Goal: Information Seeking & Learning: Learn about a topic

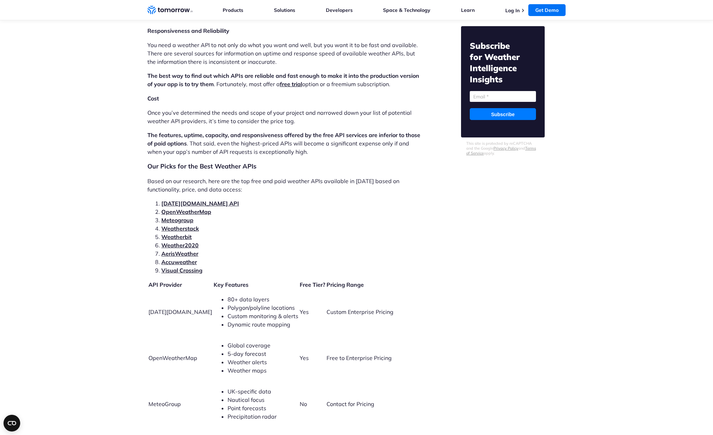
scroll to position [1360, 0]
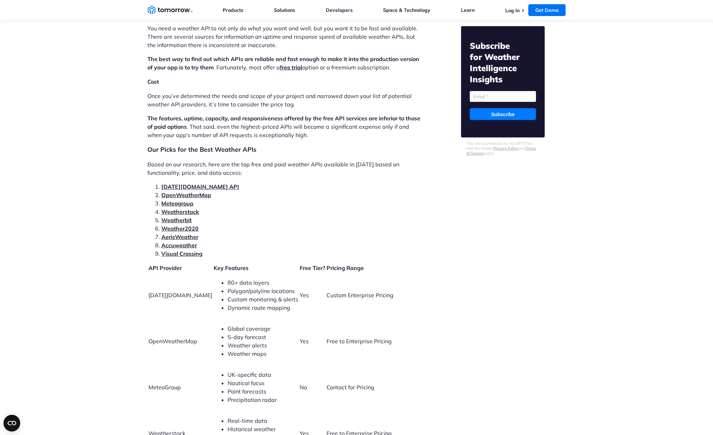
click at [184, 183] on link "[DATE][DOMAIN_NAME] API" at bounding box center [200, 186] width 78 height 7
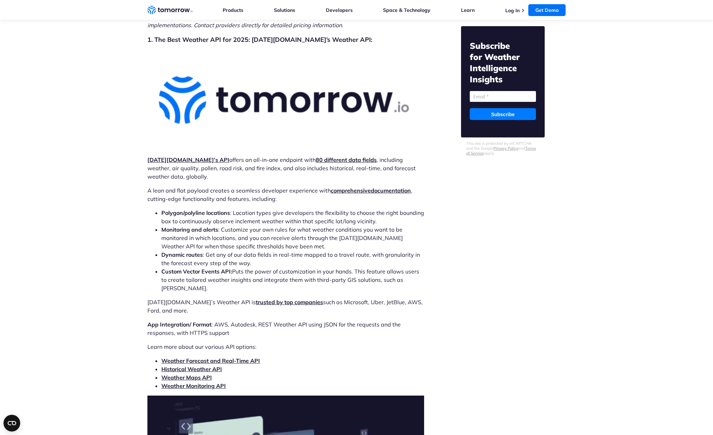
scroll to position [2031, 0]
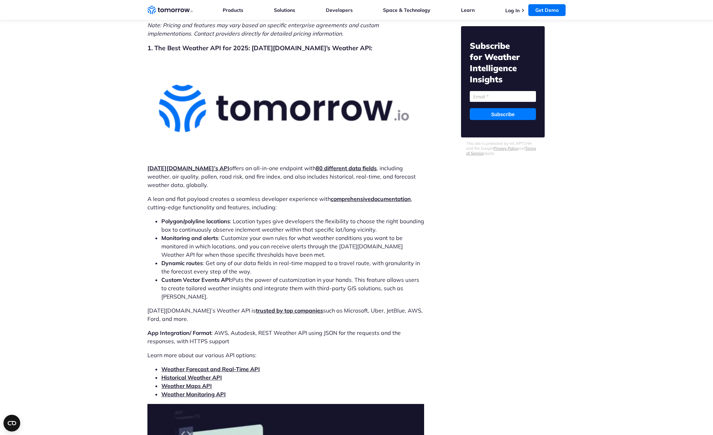
click at [181, 165] on strong "Tomorrow.io’s API" at bounding box center [188, 168] width 82 height 7
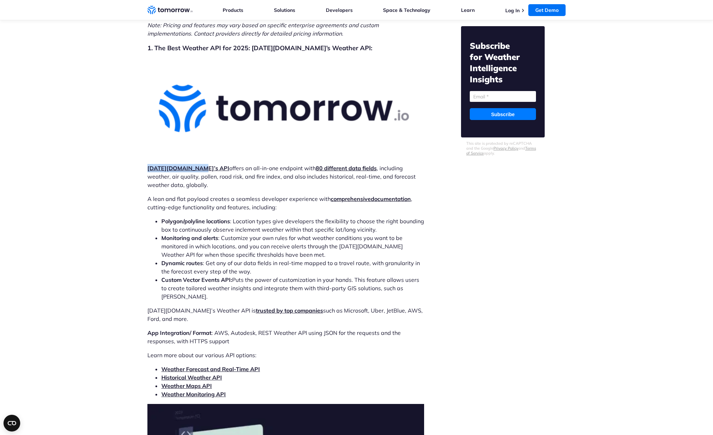
drag, startPoint x: 196, startPoint y: 159, endPoint x: 143, endPoint y: 157, distance: 52.7
click at [384, 64] on img at bounding box center [285, 109] width 277 height 100
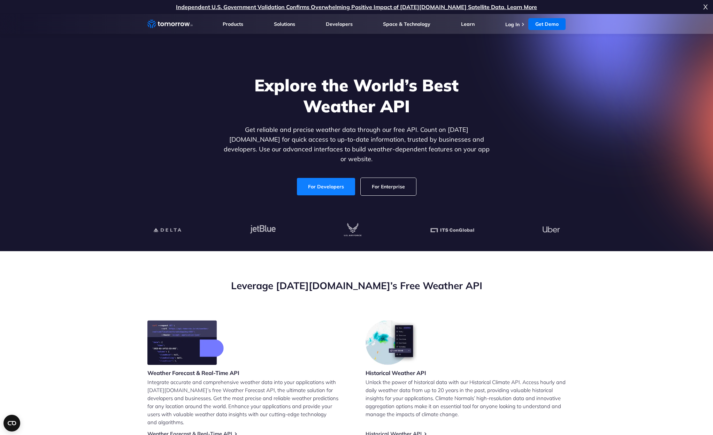
click at [326, 179] on link "For Developers" at bounding box center [326, 186] width 58 height 17
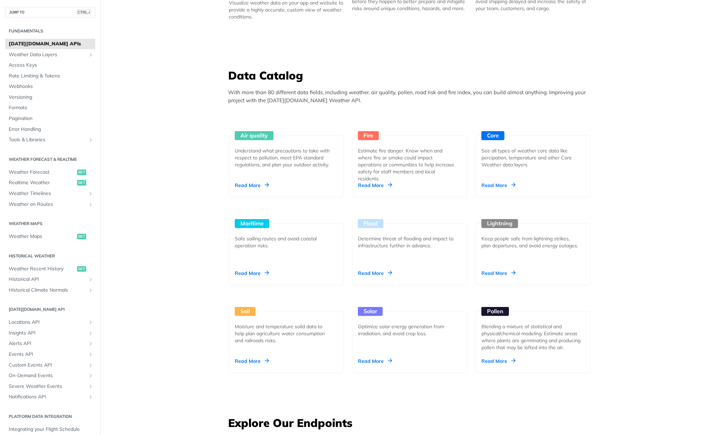
scroll to position [558, 0]
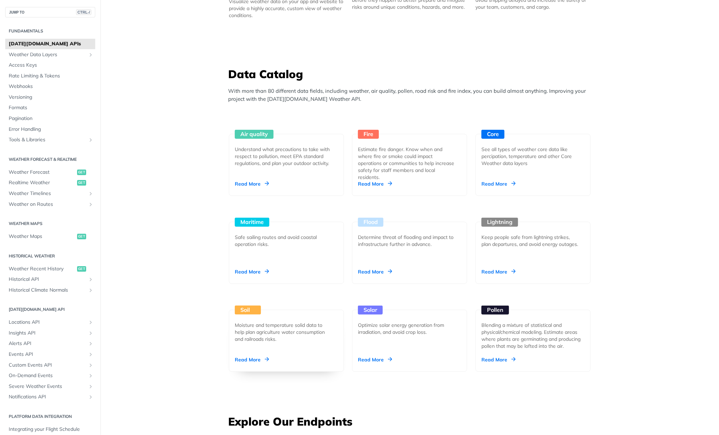
click at [243, 312] on div "Soil" at bounding box center [248, 309] width 26 height 9
click at [488, 131] on div "Core" at bounding box center [495, 134] width 29 height 9
click at [239, 305] on div "Soil" at bounding box center [248, 309] width 26 height 9
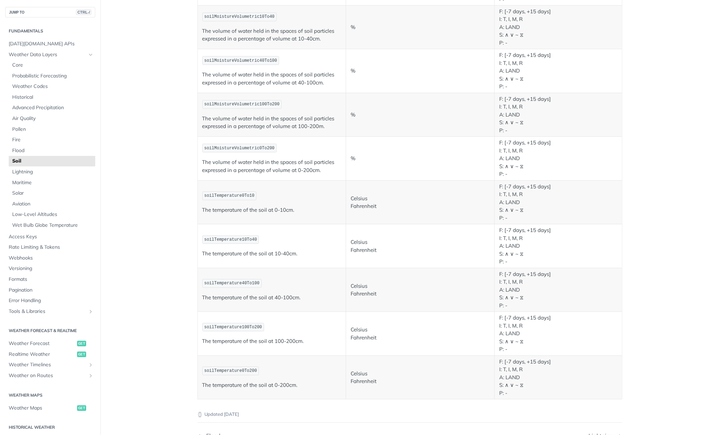
scroll to position [209, 0]
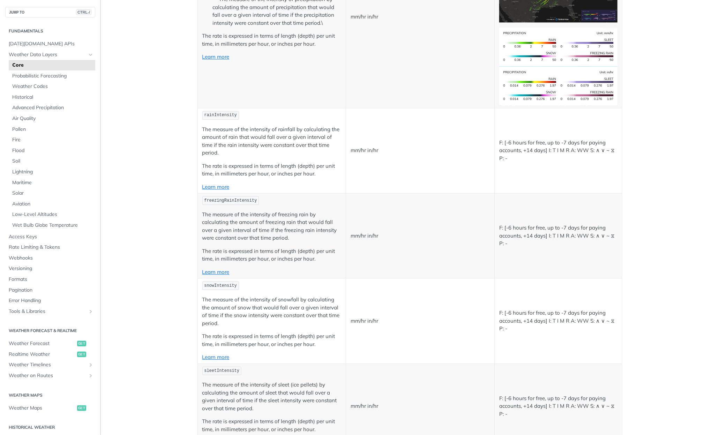
scroll to position [1290, 0]
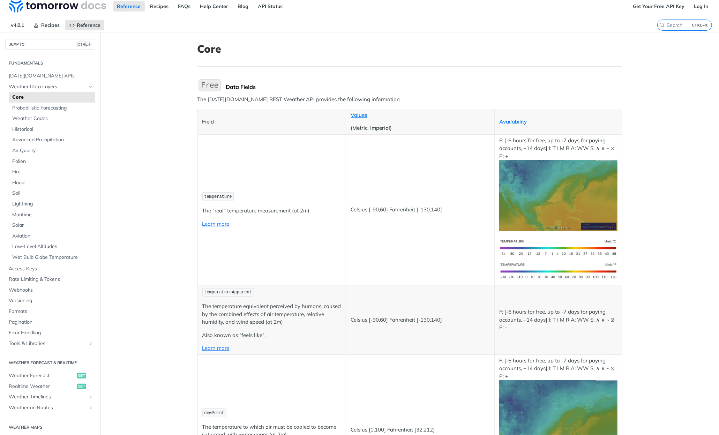
scroll to position [0, 0]
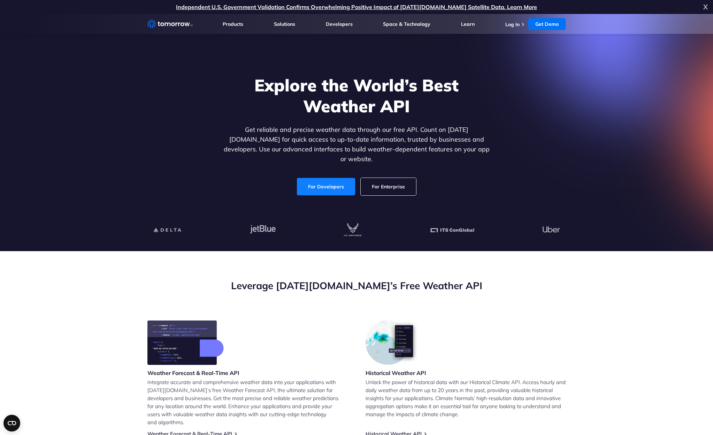
click at [337, 180] on link "For Developers" at bounding box center [326, 186] width 58 height 17
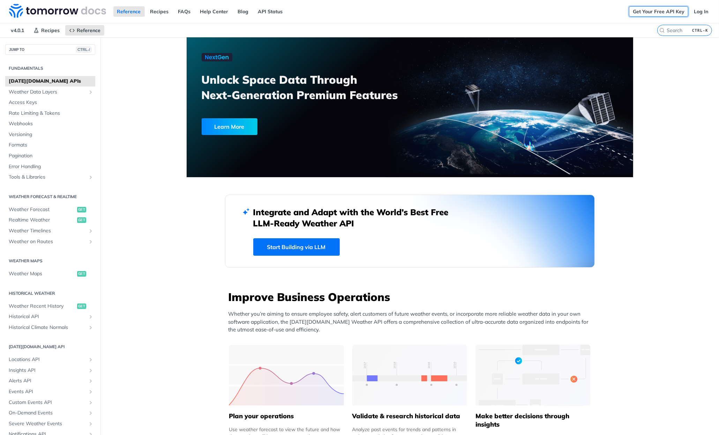
click at [645, 9] on link "Get Your Free API Key" at bounding box center [658, 11] width 59 height 10
click at [690, 12] on link "Log In" at bounding box center [701, 11] width 22 height 10
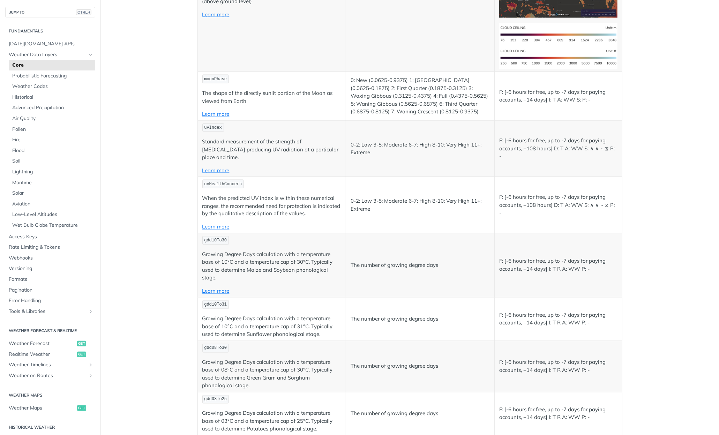
scroll to position [2966, 0]
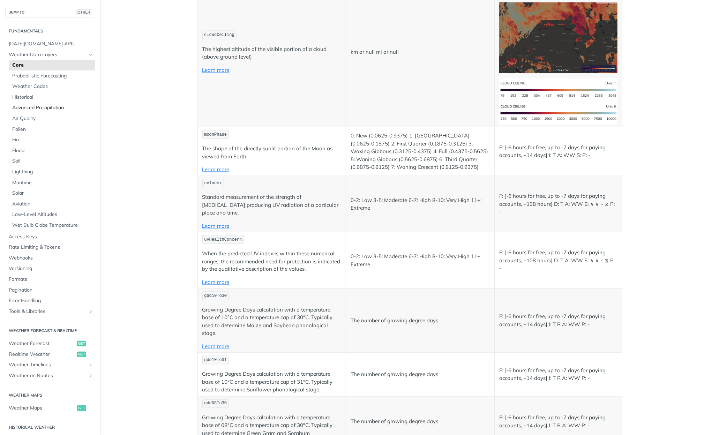
click at [54, 108] on span "Advanced Precipitation" at bounding box center [52, 107] width 81 height 7
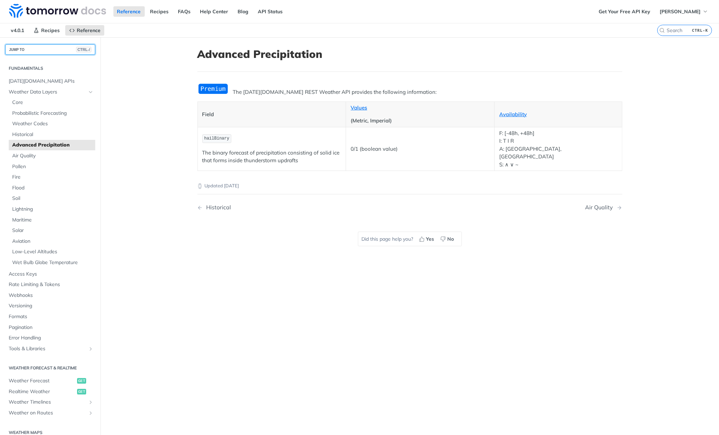
click at [27, 49] on button "JUMP TO CTRL-/" at bounding box center [50, 49] width 90 height 10
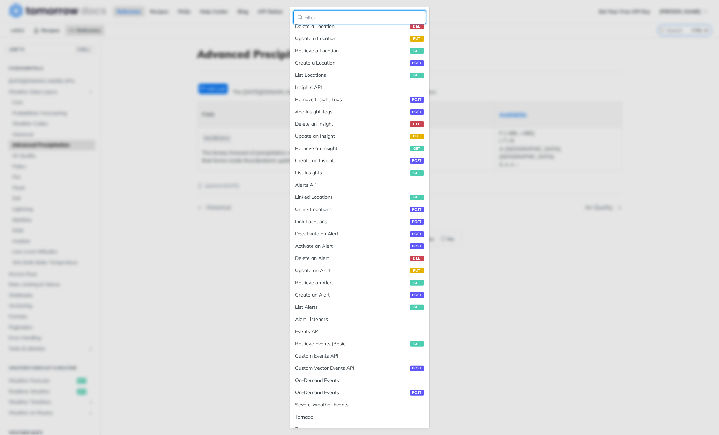
scroll to position [593, 0]
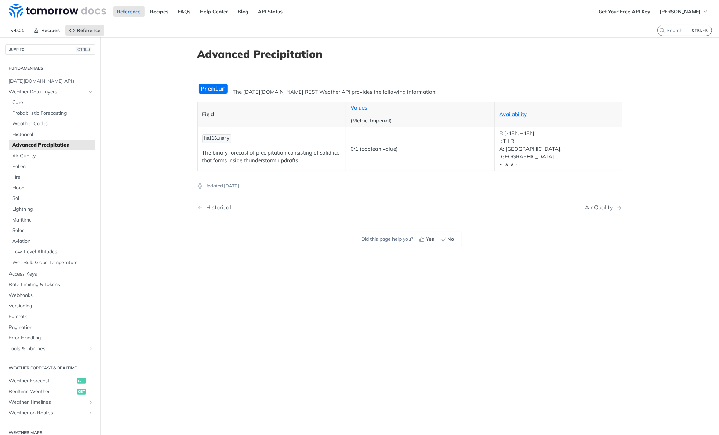
click at [469, 132] on main "JUMP TO CTRL-/ Fundamentals [DATE][DOMAIN_NAME] APIs Weather Data Layers Core P…" at bounding box center [359, 254] width 719 height 435
click at [32, 50] on button "JUMP TO CTRL-/" at bounding box center [50, 49] width 90 height 10
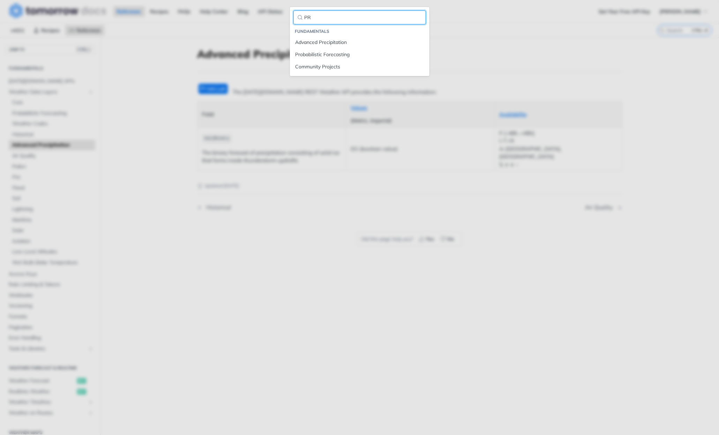
scroll to position [0, 0]
type input "P"
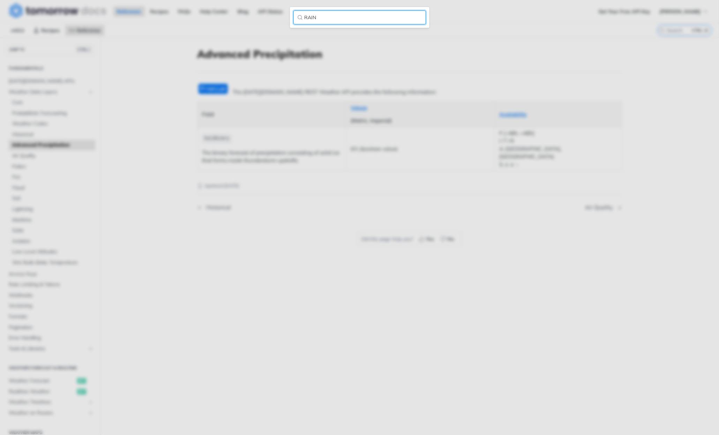
type input "RAIN"
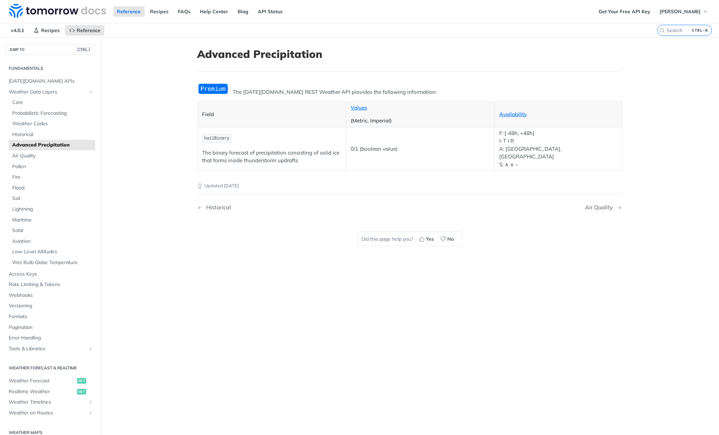
click at [109, 54] on main "JUMP TO CTRL-/ Fundamentals [DATE][DOMAIN_NAME] APIs Weather Data Layers Core P…" at bounding box center [359, 254] width 719 height 435
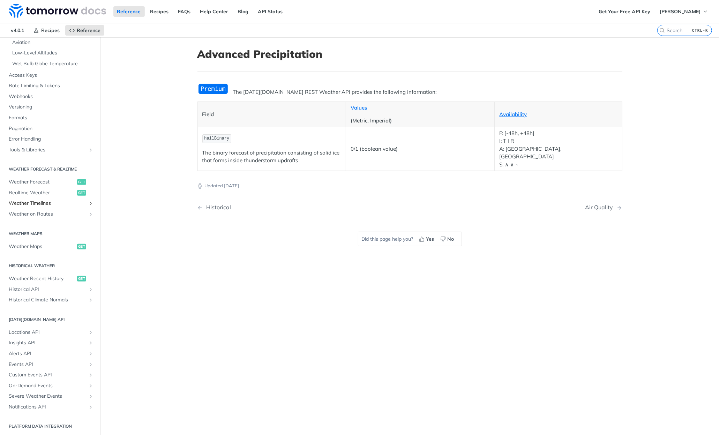
scroll to position [199, 0]
click at [38, 276] on span "Weather Recent History" at bounding box center [42, 277] width 67 height 7
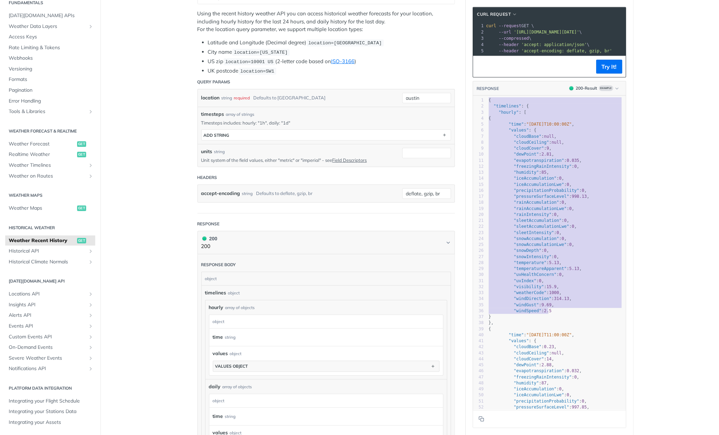
drag, startPoint x: 561, startPoint y: 317, endPoint x: 136, endPoint y: 44, distance: 504.5
click at [122, 34] on main "JUMP TO CTRL-/ Fundamentals Tomorrow.io APIs Weather Data Layers Core Probabili…" at bounding box center [359, 277] width 719 height 758
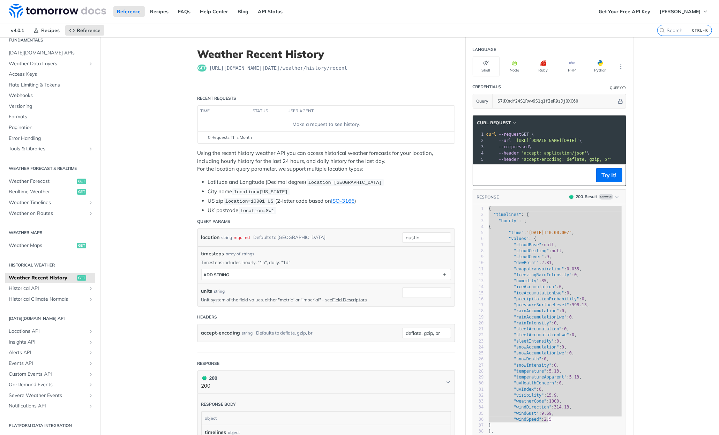
click at [390, 174] on div "Using the recent history weather API you can access historical weather forecast…" at bounding box center [325, 181] width 257 height 65
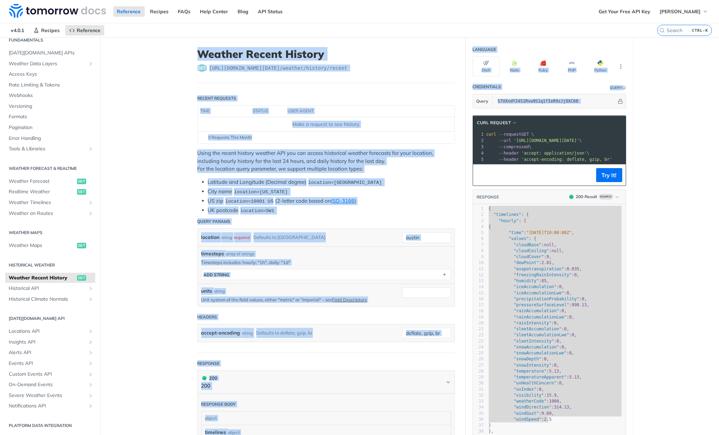
drag, startPoint x: 193, startPoint y: 52, endPoint x: 590, endPoint y: 165, distance: 412.3
click at [590, 165] on div "Weather Recent History get https://api.tomorrow.io/v4 /weather/history/recent R…" at bounding box center [410, 416] width 446 height 758
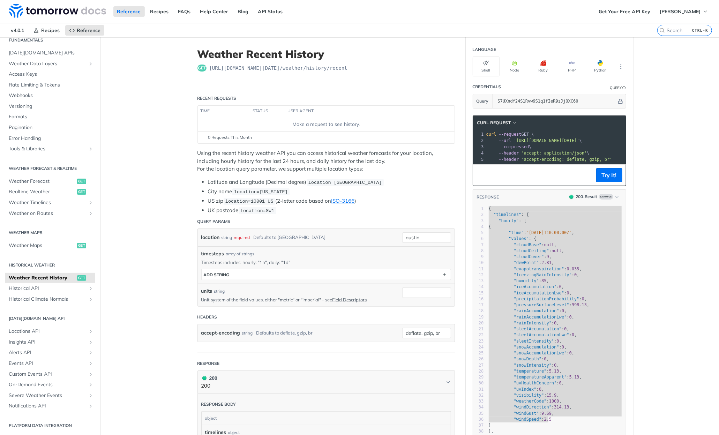
click at [561, 185] on footer "Try It!" at bounding box center [549, 174] width 153 height 21
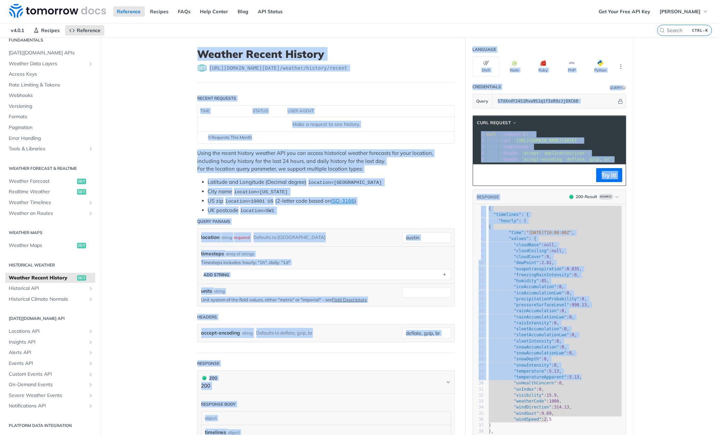
drag, startPoint x: 196, startPoint y: 49, endPoint x: 566, endPoint y: 369, distance: 488.7
click at [579, 382] on div "Weather Recent History get https://api.tomorrow.io/v4 /weather/history/recent R…" at bounding box center [410, 416] width 446 height 758
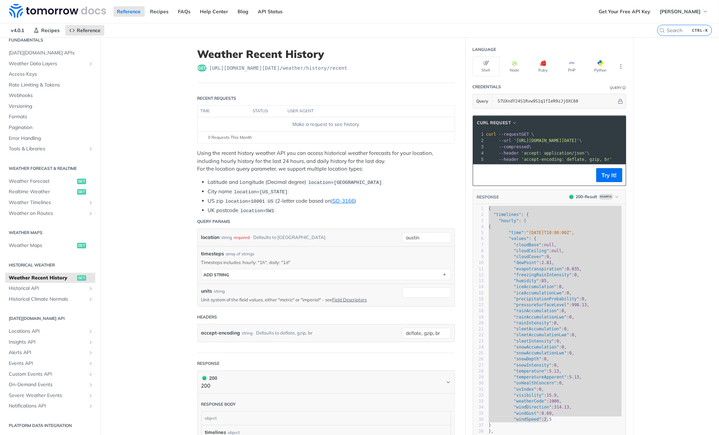
type textarea "{ "timelines": { "hourly": [ { "time": "2023-01-25T10:00:00Z", "values": { "clo…"
click at [400, 208] on li "UK postcode location=SW1" at bounding box center [331, 210] width 247 height 8
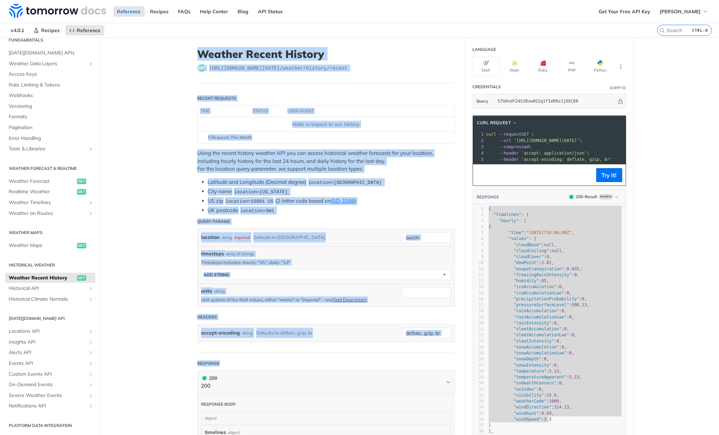
drag, startPoint x: 195, startPoint y: 53, endPoint x: 295, endPoint y: 323, distance: 287.8
click at [336, 364] on article "Weather Recent History get https://api.tomorrow.io/v4 /weather/history/recent R…" at bounding box center [326, 416] width 279 height 758
copy article "Weather Recent History get https://api.tomorrow.io/v4 /weather/history/recent R…"
click at [365, 127] on td "Make a request to see history." at bounding box center [326, 124] width 257 height 14
drag, startPoint x: 275, startPoint y: 255, endPoint x: 190, endPoint y: 49, distance: 222.9
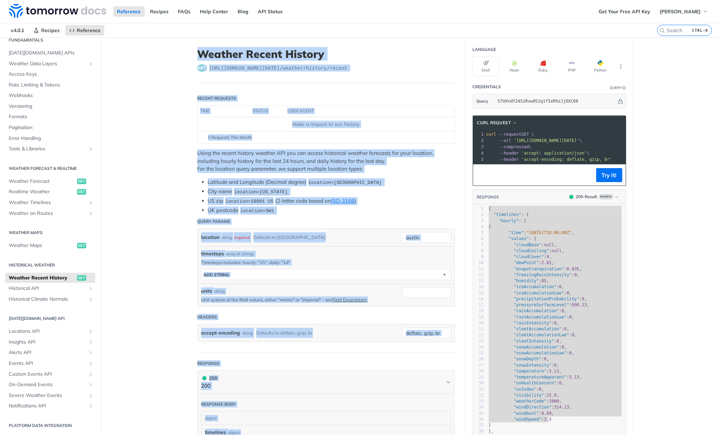
click at [190, 49] on article "Weather Recent History get https://api.tomorrow.io/v4 /weather/history/recent R…" at bounding box center [326, 416] width 279 height 758
copy article "Weather Recent History get https://api.tomorrow.io/v4 /weather/history/recent R…"
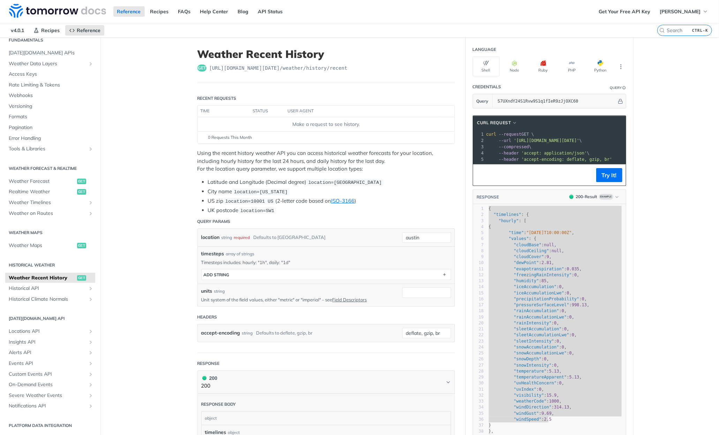
click at [571, 222] on pre ""hourly" : [" at bounding box center [556, 221] width 138 height 6
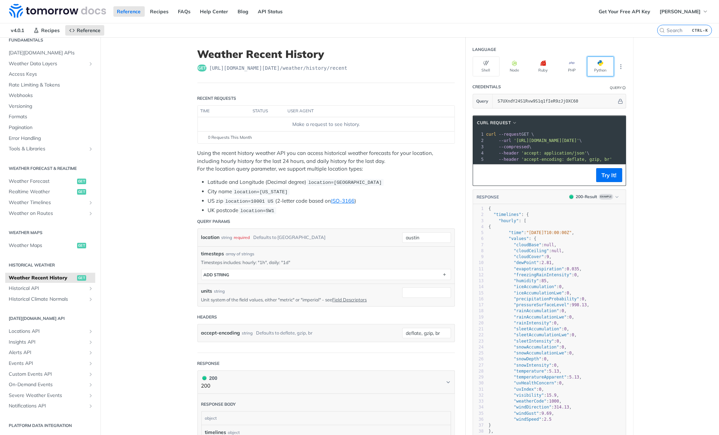
click at [598, 65] on button "Python" at bounding box center [600, 66] width 27 height 20
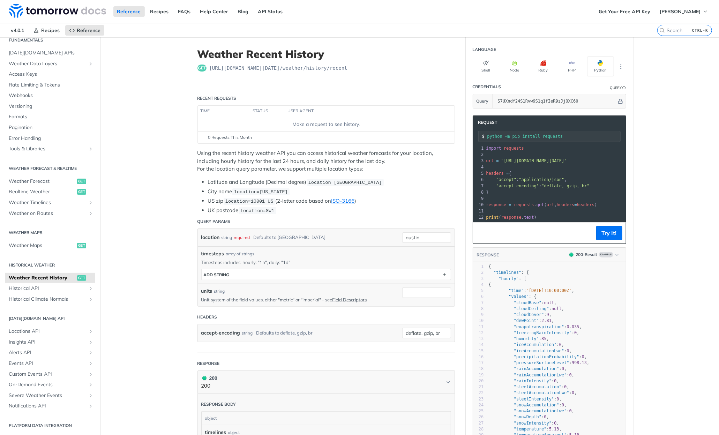
click at [586, 172] on pre "headers = {" at bounding box center [616, 173] width 263 height 6
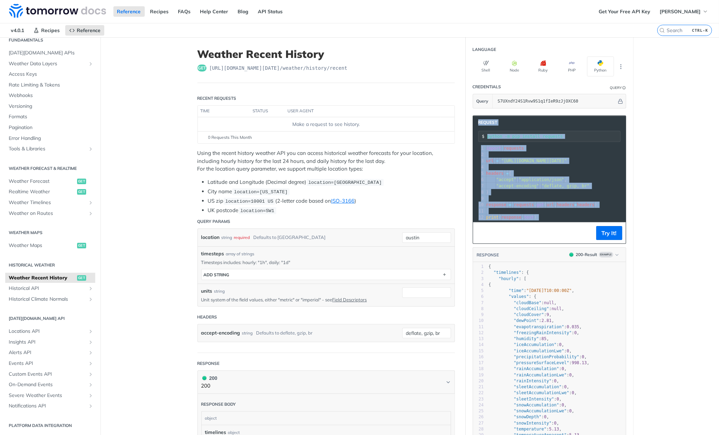
drag, startPoint x: 475, startPoint y: 121, endPoint x: 568, endPoint y: 230, distance: 143.5
click at [568, 230] on div "Request python -m pip install requests xxxxxxxxxx 12 1 import requests 2 ​ 3 ur…" at bounding box center [548, 179] width 153 height 128
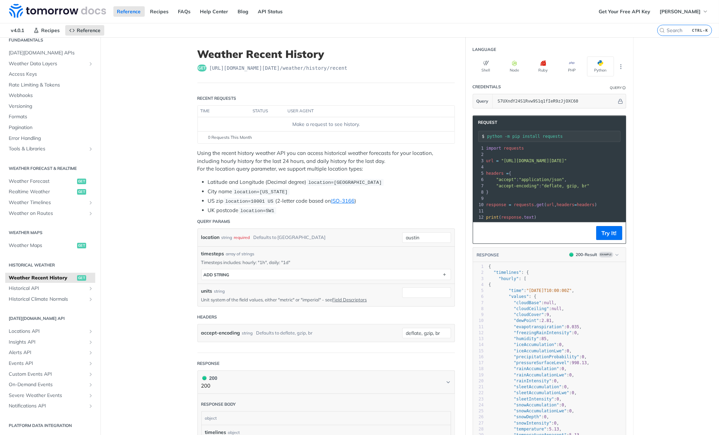
click at [574, 170] on pre "headers = {" at bounding box center [616, 173] width 263 height 6
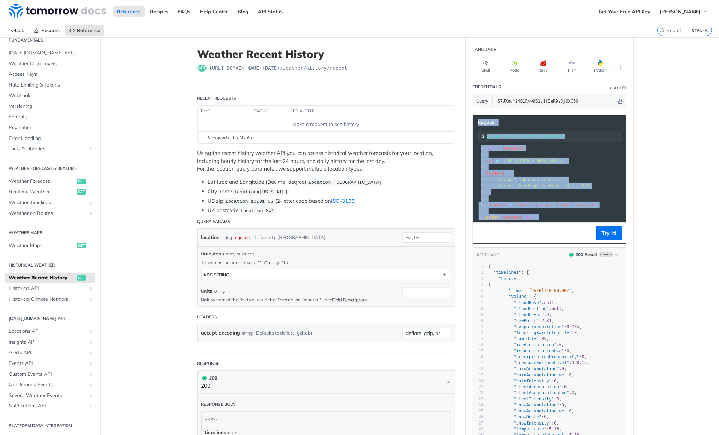
drag, startPoint x: 474, startPoint y: 121, endPoint x: 553, endPoint y: 229, distance: 134.0
click at [553, 229] on div "Request python -m pip install requests xxxxxxxxxx 12 1 import requests 2 ​ 3 ur…" at bounding box center [548, 179] width 153 height 128
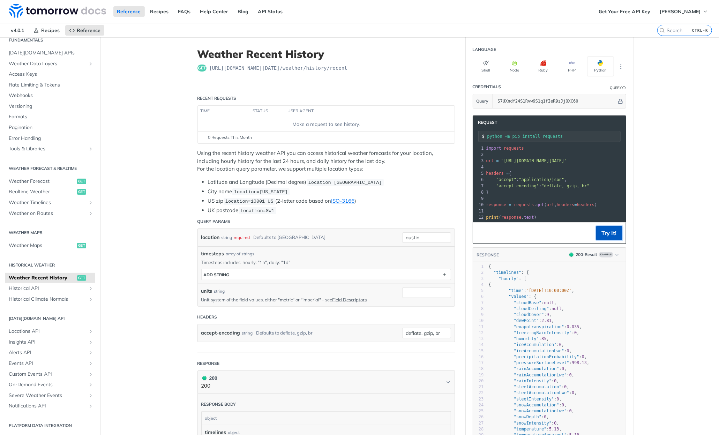
drag, startPoint x: 501, startPoint y: 177, endPoint x: 605, endPoint y: 238, distance: 119.7
click at [605, 238] on button "Try It!" at bounding box center [609, 233] width 26 height 14
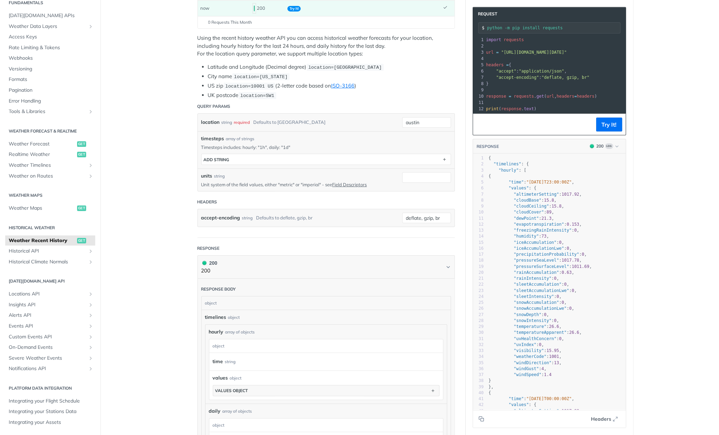
scroll to position [105, 0]
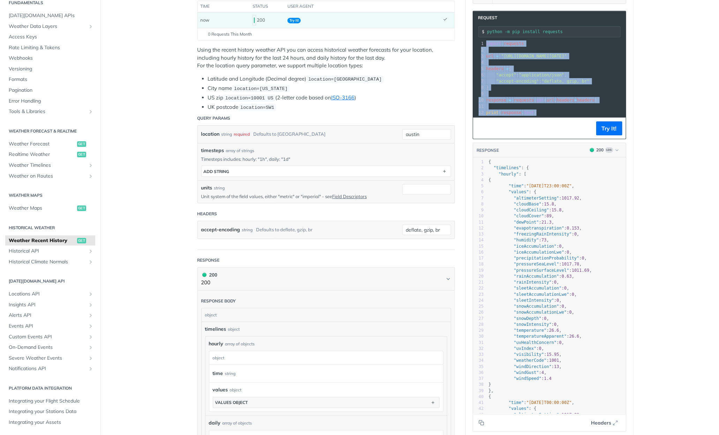
drag, startPoint x: 535, startPoint y: 111, endPoint x: 470, endPoint y: 24, distance: 108.6
click at [472, 24] on div "Request python -m pip install requests xxxxxxxxxx 12 1 import requests 2 ​ 3 ur…" at bounding box center [548, 75] width 153 height 128
copy div "import requests 2 ​ 3 url = "https://api.tomorrow.io/v4/weather/history/recent?…"
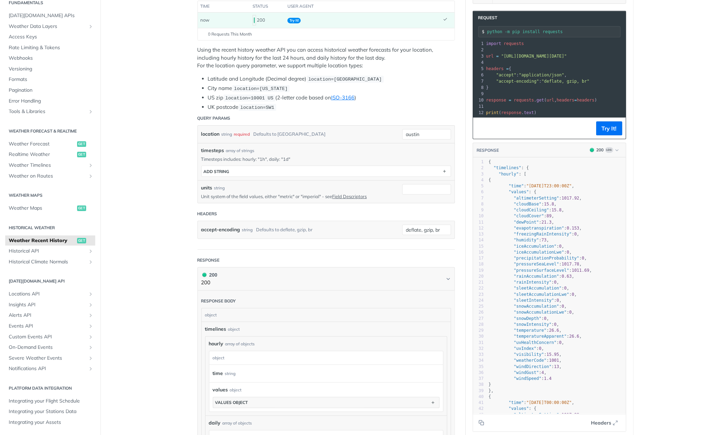
click at [365, 100] on ul "Latitude and Longitude (Decimal degree) location=42.3478, -71.0466 City name lo…" at bounding box center [325, 93] width 257 height 36
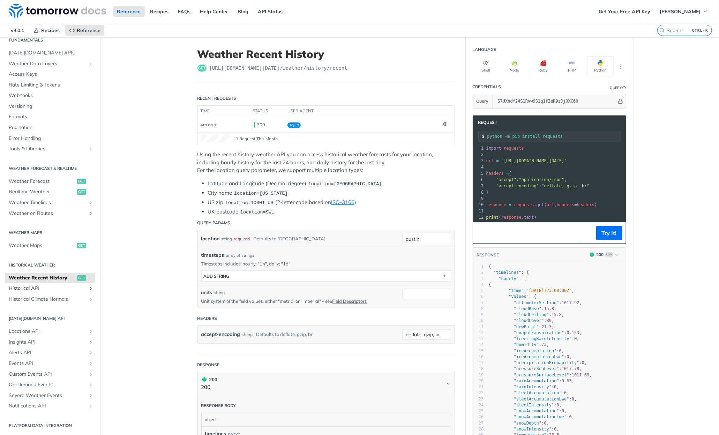
click at [29, 287] on span "Historical API" at bounding box center [47, 288] width 77 height 7
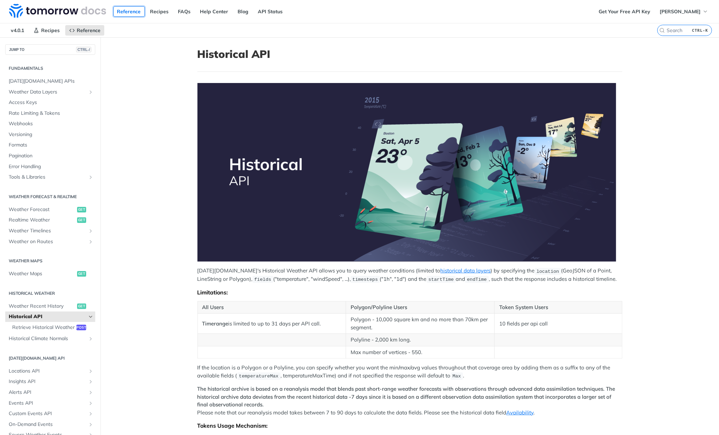
click at [129, 10] on link "Reference" at bounding box center [128, 11] width 31 height 10
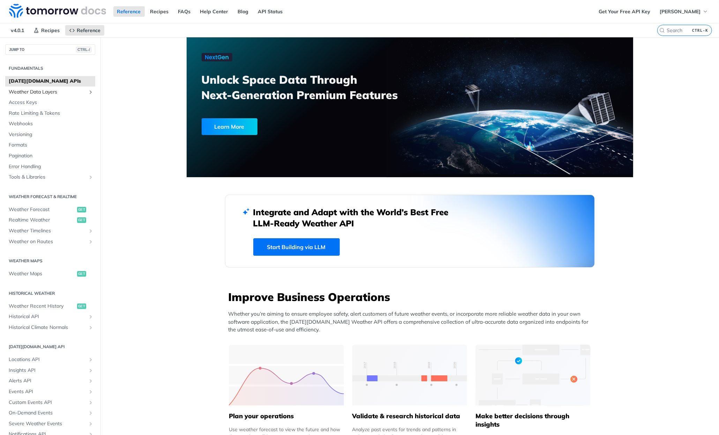
click at [40, 89] on span "Weather Data Layers" at bounding box center [47, 92] width 77 height 7
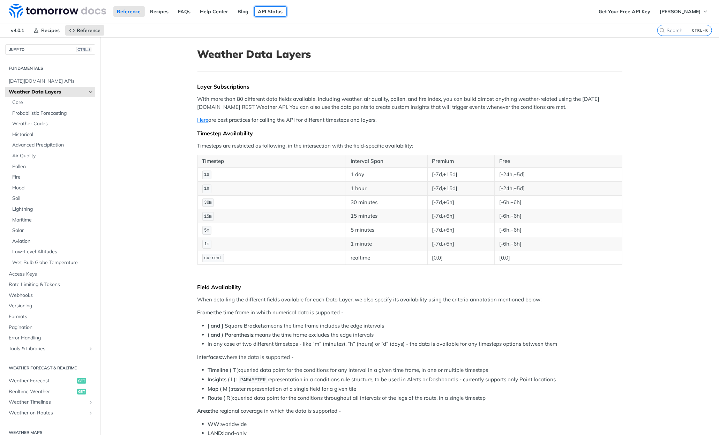
click at [268, 12] on link "API Status" at bounding box center [270, 11] width 32 height 10
click at [682, 14] on span "[PERSON_NAME]" at bounding box center [679, 11] width 41 height 6
click at [680, 12] on span "[PERSON_NAME]" at bounding box center [679, 11] width 41 height 6
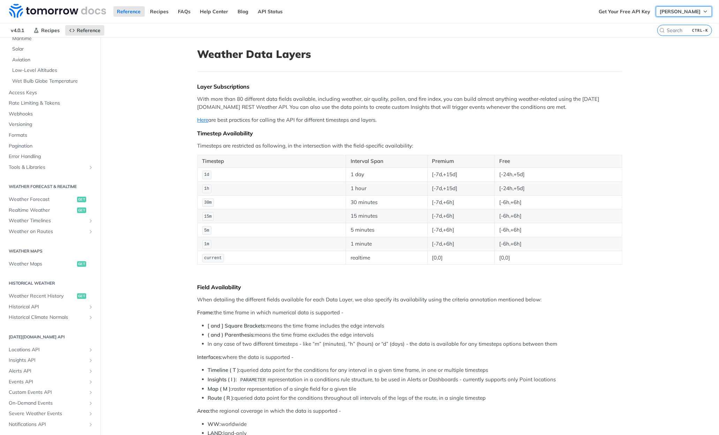
scroll to position [60, 0]
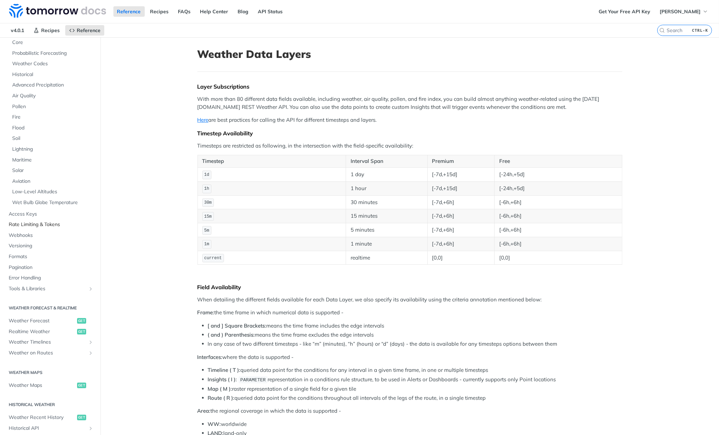
click at [46, 223] on span "Rate Limiting & Tokens" at bounding box center [51, 224] width 85 height 7
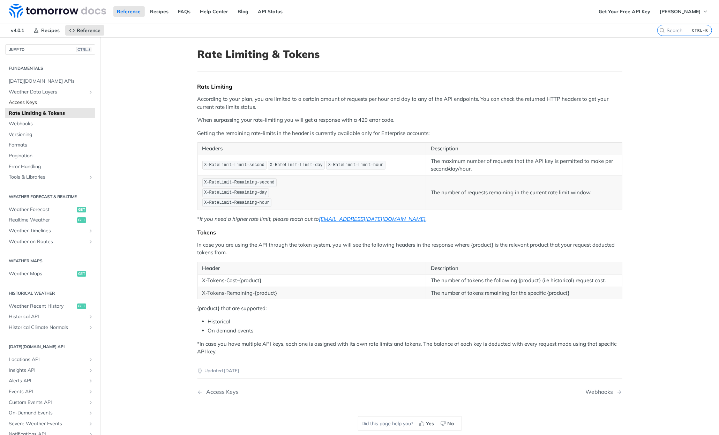
click at [24, 101] on span "Access Keys" at bounding box center [51, 102] width 85 height 7
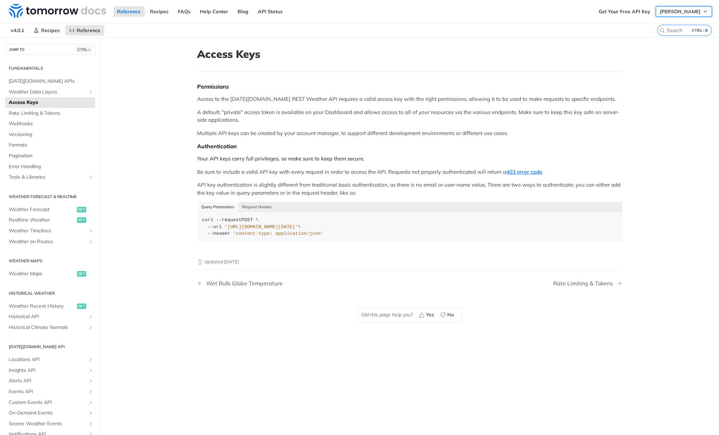
click at [686, 12] on span "[PERSON_NAME]" at bounding box center [679, 11] width 41 height 6
click at [38, 305] on span "Weather Recent History" at bounding box center [42, 306] width 67 height 7
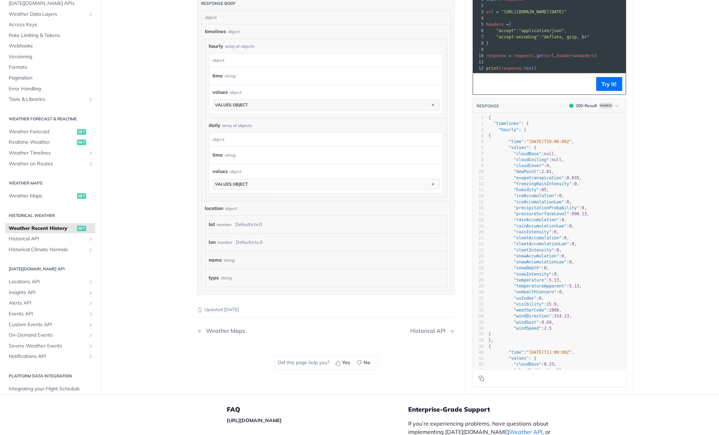
scroll to position [453, 0]
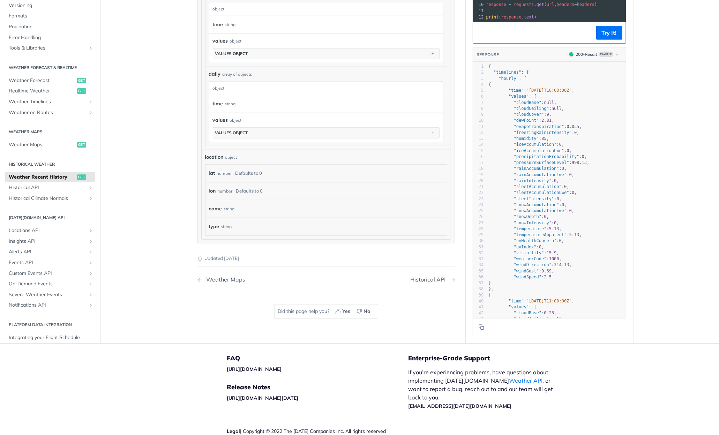
click at [426, 276] on div "Historical API" at bounding box center [429, 279] width 39 height 7
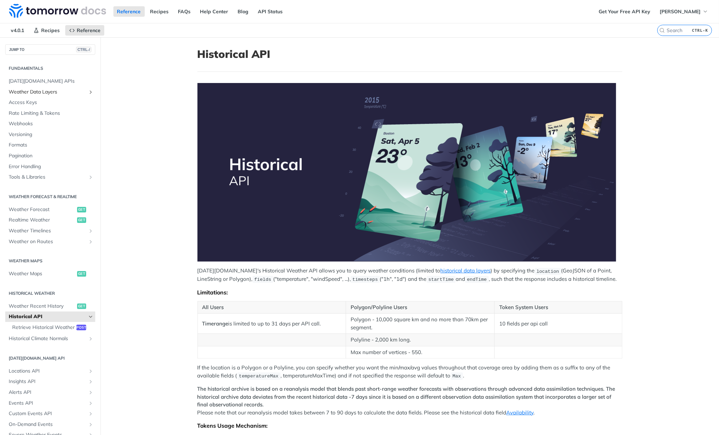
click at [46, 91] on span "Weather Data Layers" at bounding box center [47, 92] width 77 height 7
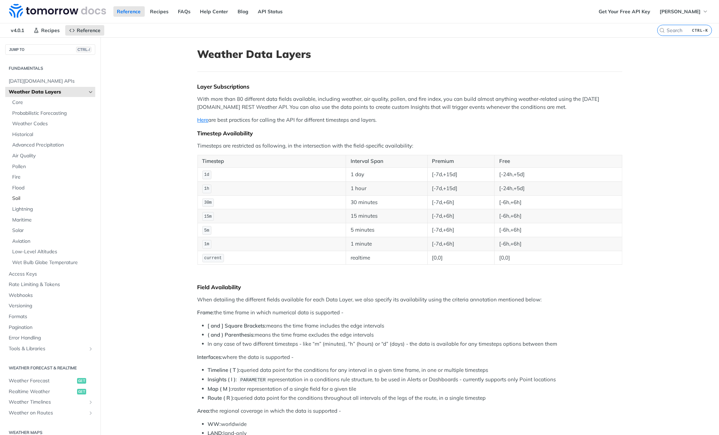
click at [18, 195] on span "Soil" at bounding box center [52, 198] width 81 height 7
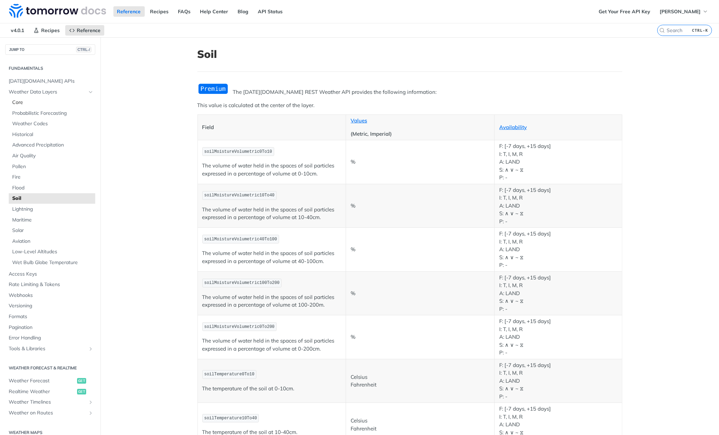
click at [24, 101] on span "Core" at bounding box center [52, 102] width 81 height 7
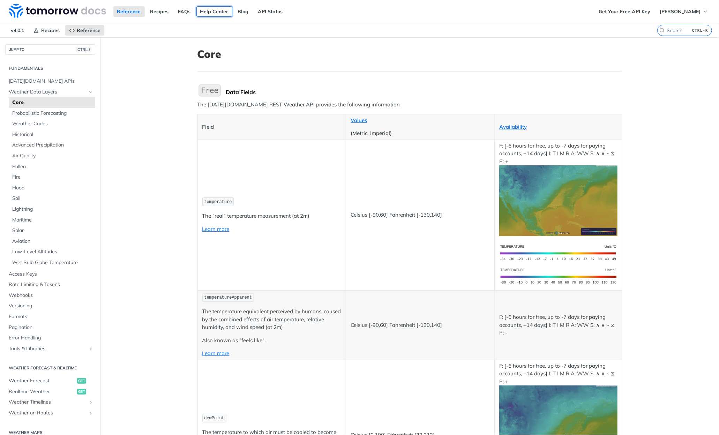
click at [209, 12] on link "Help Center" at bounding box center [214, 11] width 36 height 10
drag, startPoint x: 0, startPoint y: 0, endPoint x: 622, endPoint y: 82, distance: 627.3
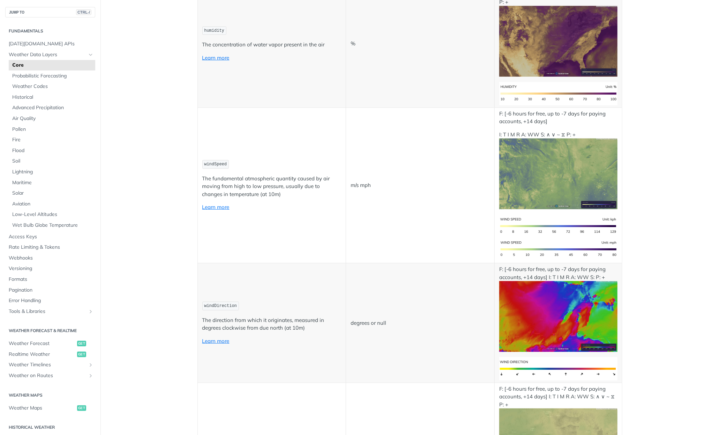
scroll to position [523, 0]
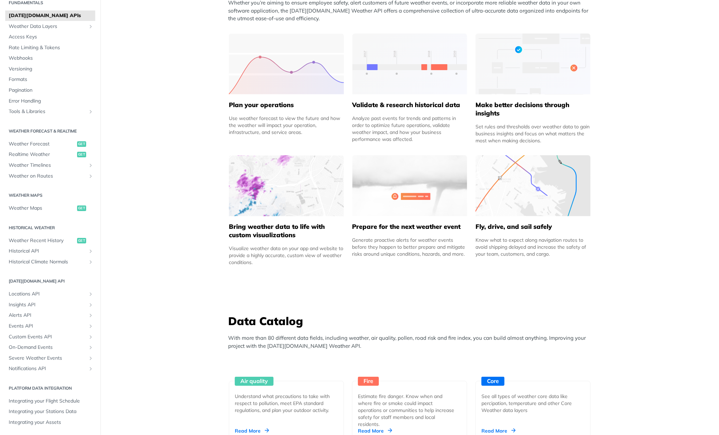
scroll to position [314, 0]
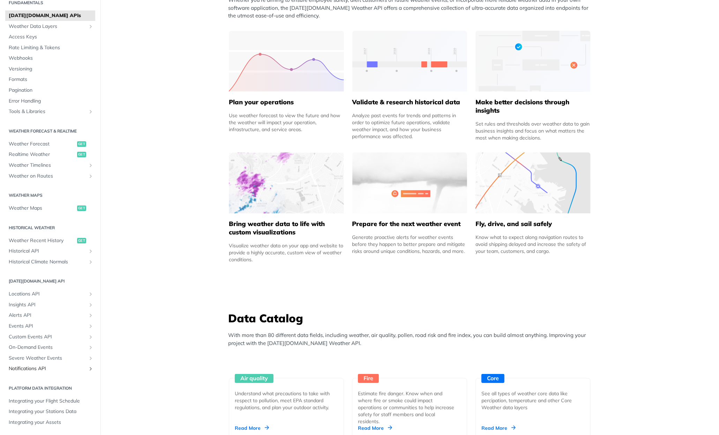
click at [37, 367] on span "Notifications API" at bounding box center [47, 368] width 77 height 7
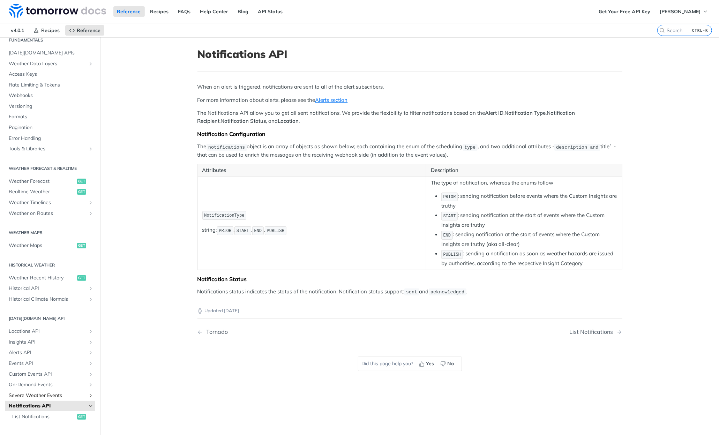
click at [22, 390] on link "Severe Weather Events" at bounding box center [50, 395] width 90 height 10
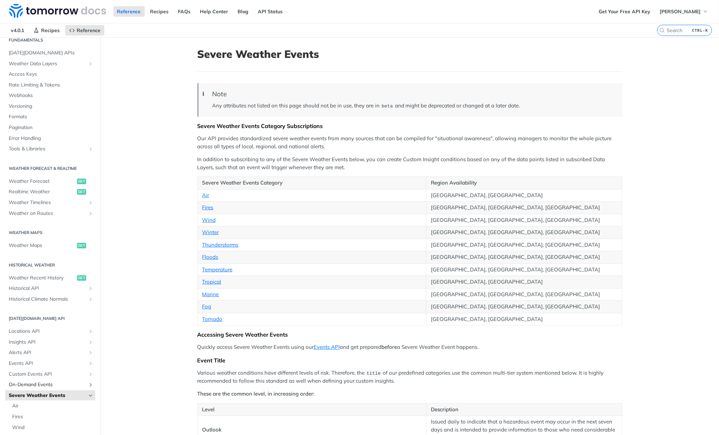
click at [26, 384] on span "On-Demand Events" at bounding box center [47, 384] width 77 height 7
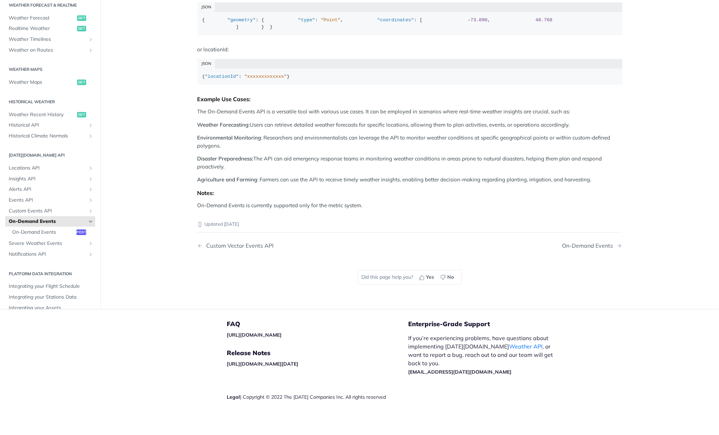
scroll to position [767, 0]
click at [33, 214] on span "Custom Events API" at bounding box center [47, 210] width 77 height 7
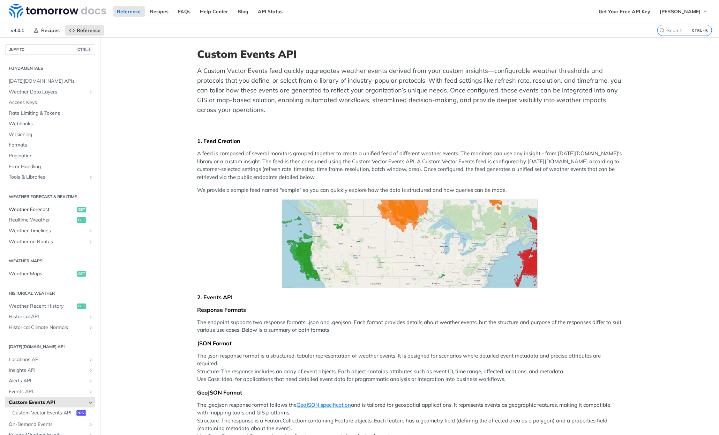
click at [26, 209] on span "Weather Forecast" at bounding box center [42, 209] width 67 height 7
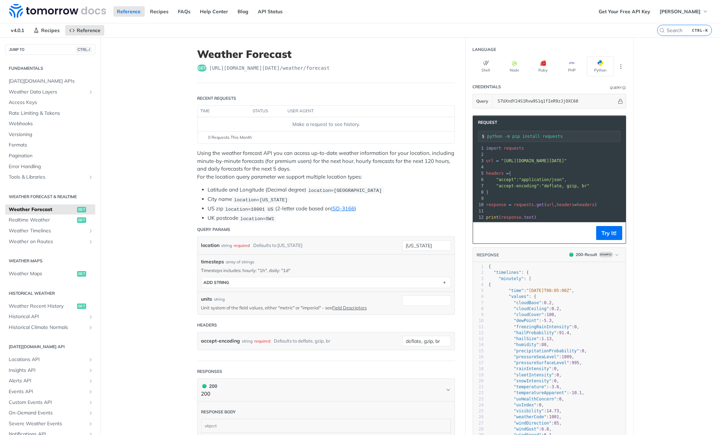
click at [31, 219] on span "Realtime Weather" at bounding box center [42, 220] width 67 height 7
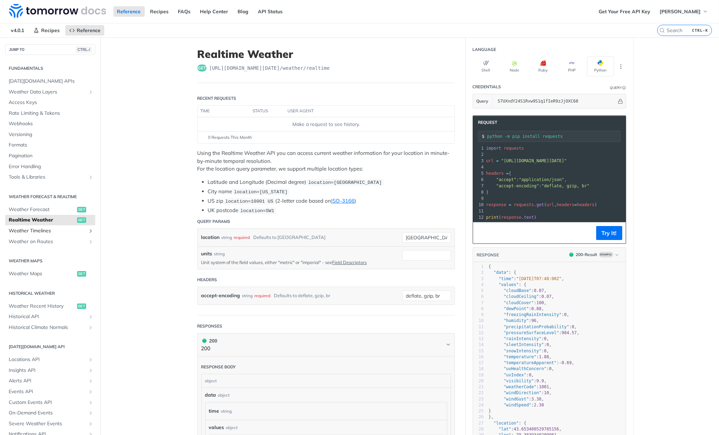
click at [26, 229] on span "Weather Timelines" at bounding box center [47, 230] width 77 height 7
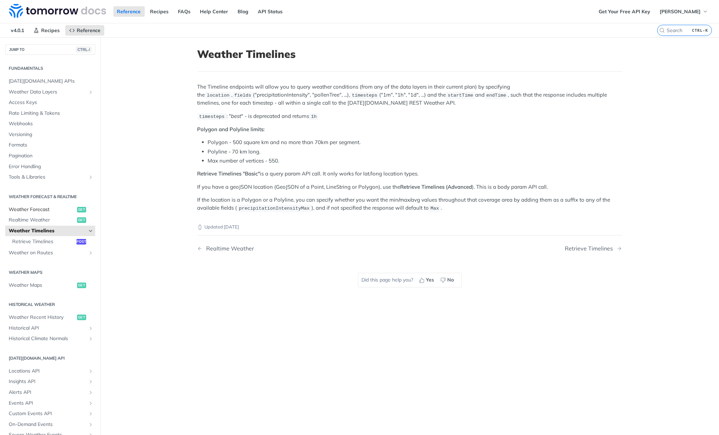
click at [24, 208] on span "Weather Forecast" at bounding box center [42, 209] width 67 height 7
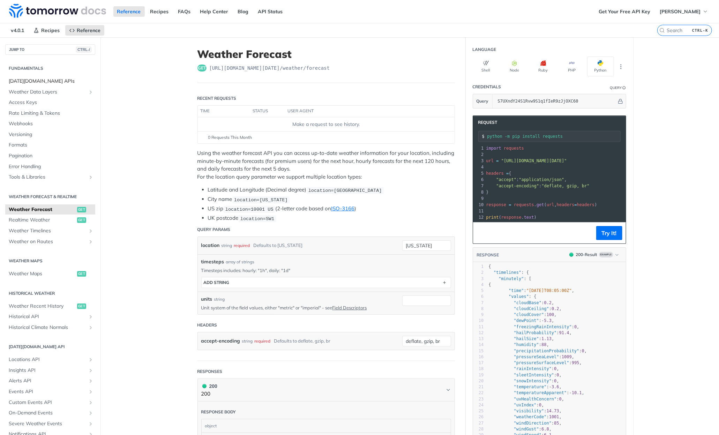
click at [38, 79] on span "[DATE][DOMAIN_NAME] APIs" at bounding box center [51, 81] width 85 height 7
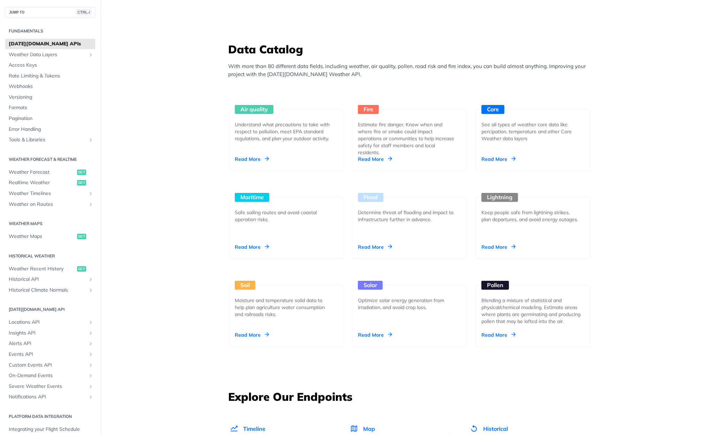
scroll to position [628, 0]
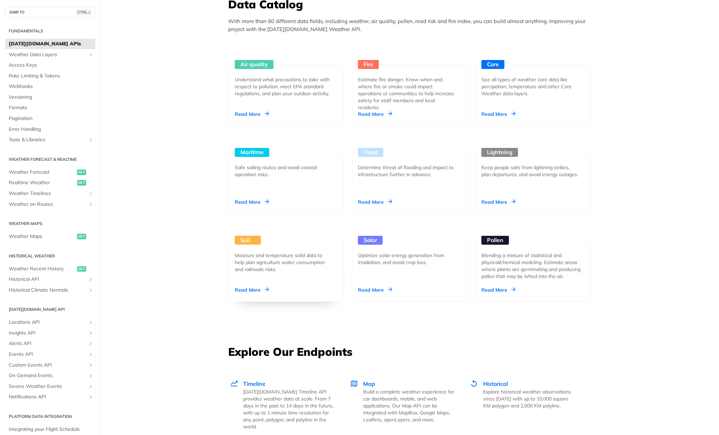
click at [250, 241] on div "Soil" at bounding box center [248, 240] width 26 height 9
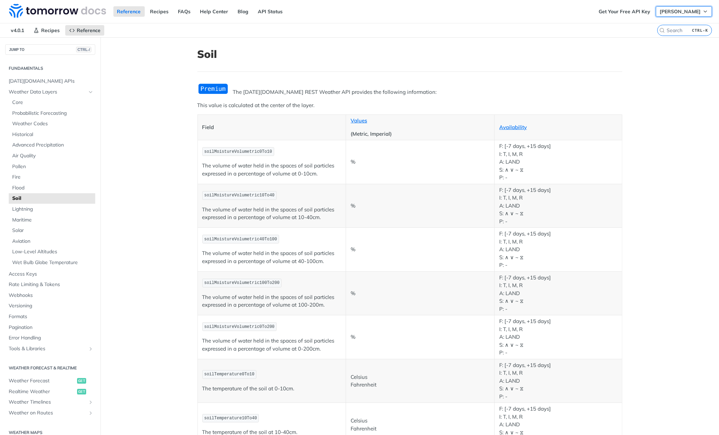
click at [681, 12] on span "[PERSON_NAME]" at bounding box center [679, 11] width 41 height 6
click at [488, 40] on article "Soil The [DATE][DOMAIN_NAME] REST Weather API provides the following informatio…" at bounding box center [410, 357] width 446 height 640
click at [133, 79] on main "JUMP TO CTRL-/ Fundamentals [DATE][DOMAIN_NAME] APIs Weather Data Layers Core P…" at bounding box center [359, 357] width 719 height 640
click at [205, 12] on link "Help Center" at bounding box center [214, 11] width 36 height 10
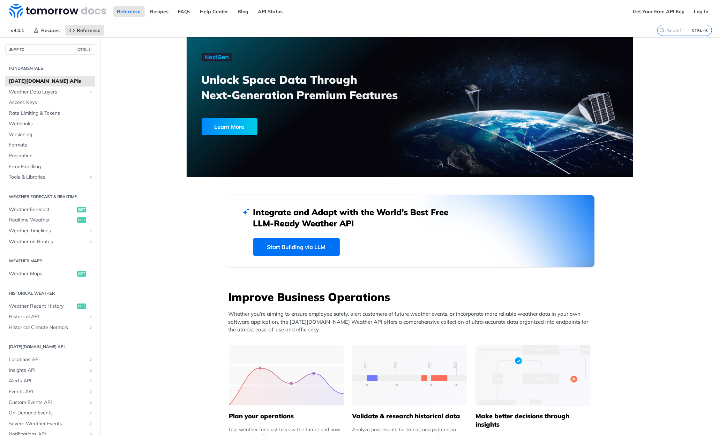
scroll to position [558, 0]
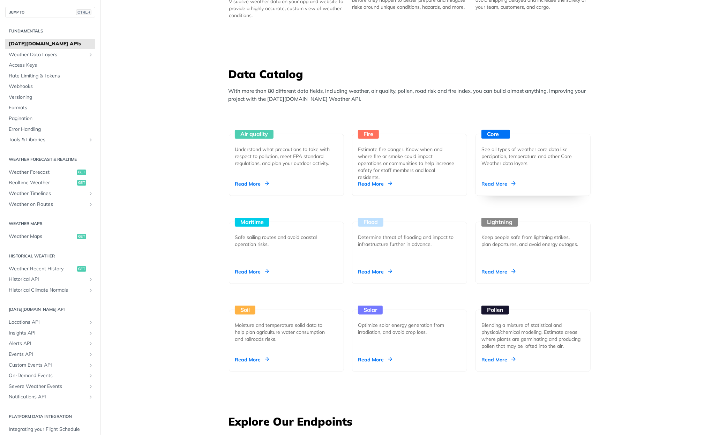
click at [484, 132] on div "Core" at bounding box center [495, 134] width 29 height 9
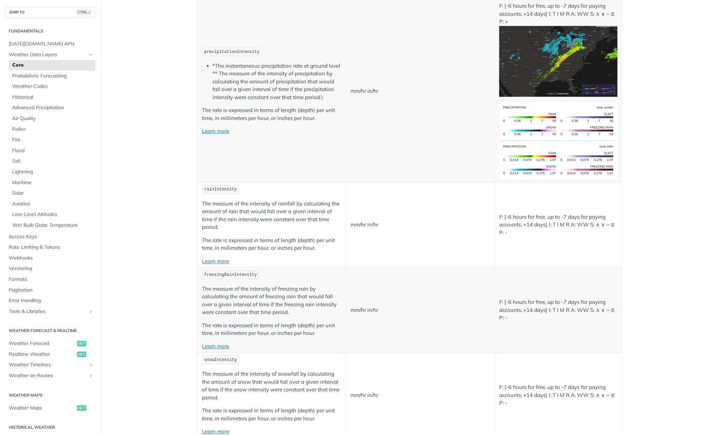
scroll to position [1220, 0]
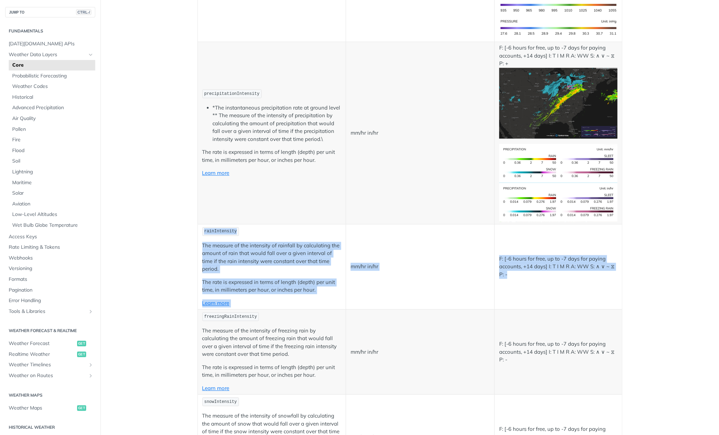
drag, startPoint x: 526, startPoint y: 283, endPoint x: 209, endPoint y: 231, distance: 321.4
click at [199, 232] on tr "rainIntensity The measure of the intensity of rainfall by calculating the amoun…" at bounding box center [409, 266] width 424 height 85
copy tr "rainIntensity The measure of the intensity of rainfall by calculating the amoun…"
click at [462, 280] on td "mm/hr in/hr" at bounding box center [420, 266] width 149 height 85
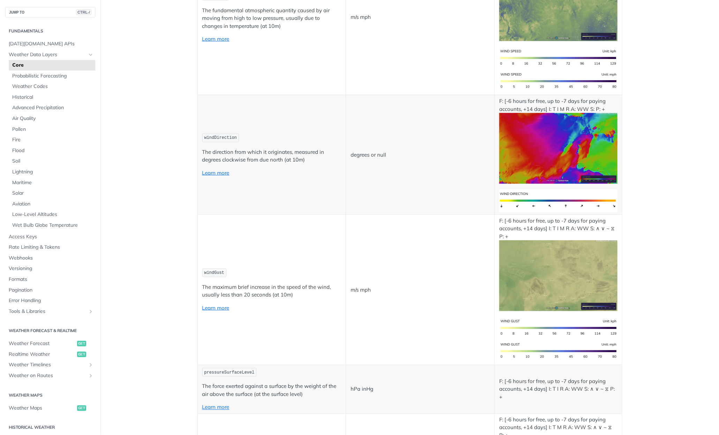
scroll to position [662, 0]
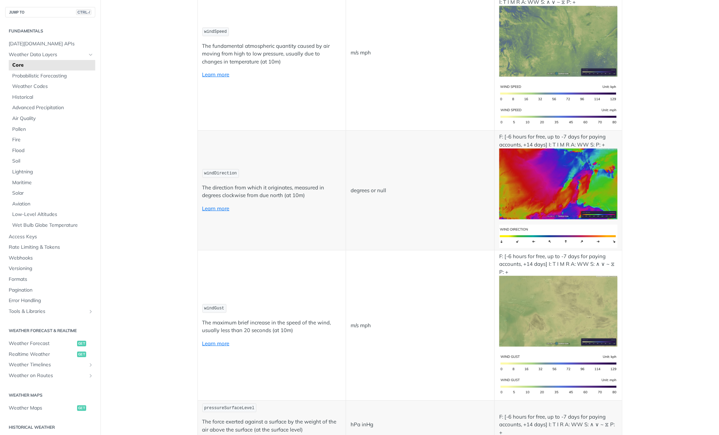
click at [435, 301] on td "m/s mph" at bounding box center [420, 325] width 149 height 151
click at [435, 246] on td "degrees or null" at bounding box center [420, 191] width 149 height 120
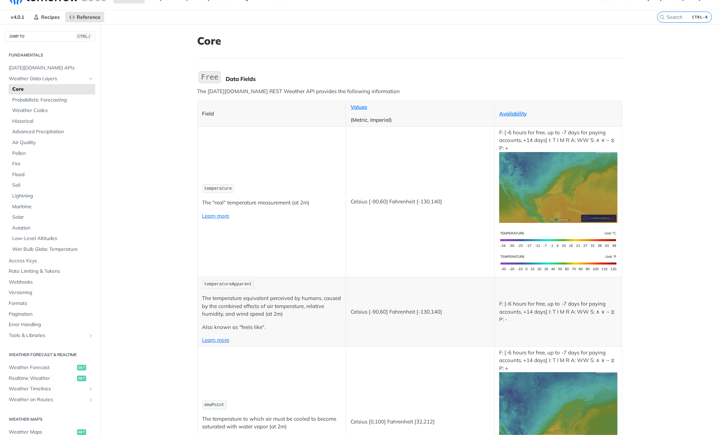
scroll to position [0, 0]
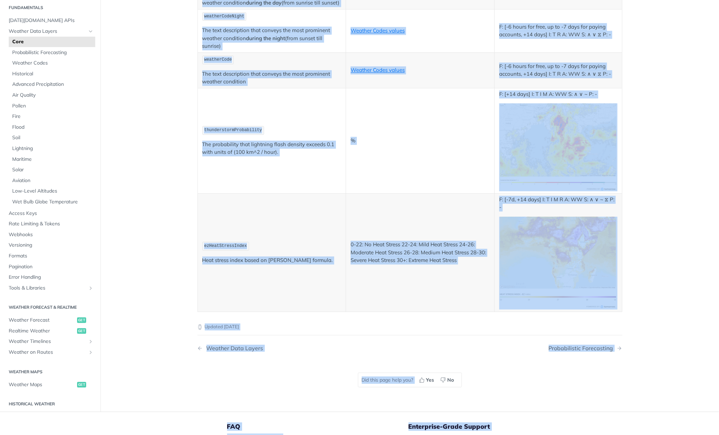
scroll to position [3663, 0]
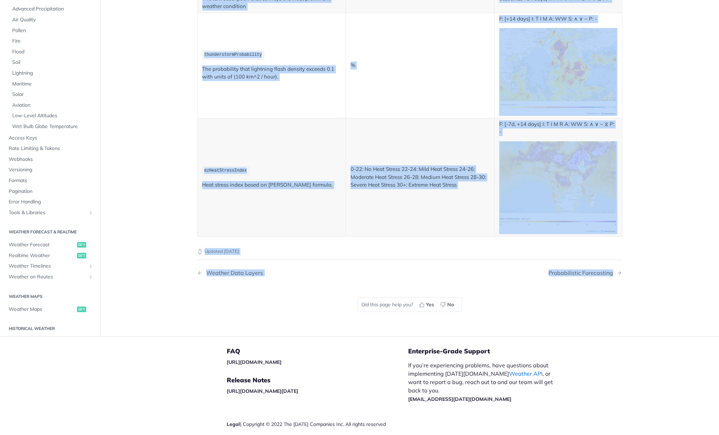
drag, startPoint x: 194, startPoint y: 52, endPoint x: 655, endPoint y: 250, distance: 501.8
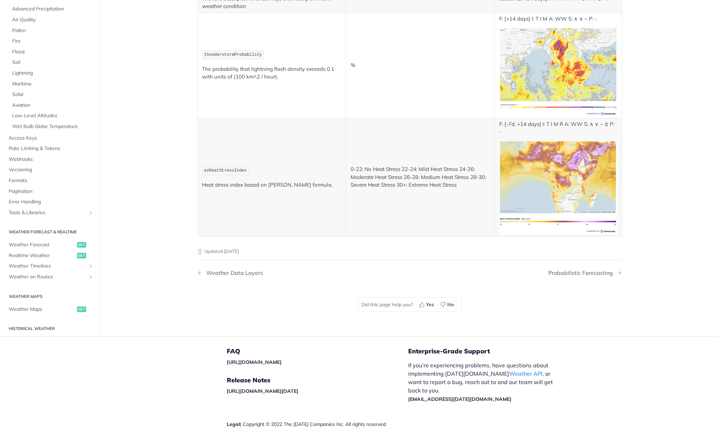
click at [363, 283] on div "Did this page help you? Yes No" at bounding box center [410, 304] width 118 height 43
click at [235, 270] on div "Weather Data Layers" at bounding box center [233, 273] width 60 height 7
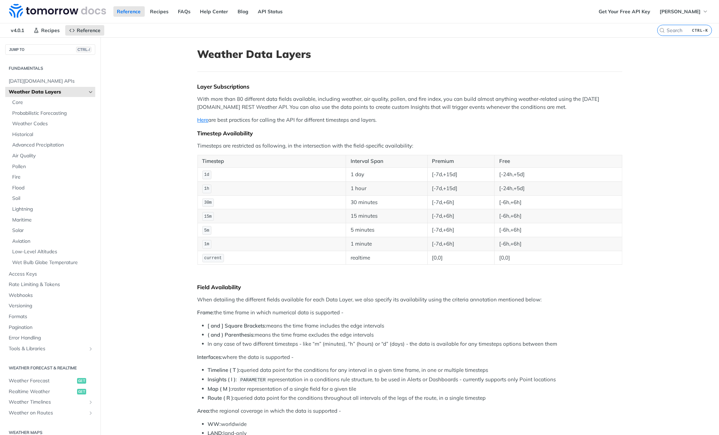
click at [617, 237] on td "[-6h,+6h]" at bounding box center [557, 244] width 127 height 14
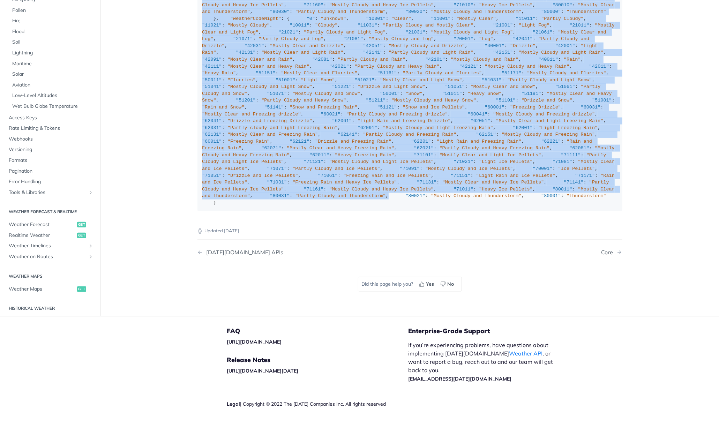
scroll to position [3931, 0]
drag, startPoint x: 193, startPoint y: 53, endPoint x: 440, endPoint y: 203, distance: 288.6
copy article "Weather Data Layers Layer Subscriptions With more than 80 different data fields…"
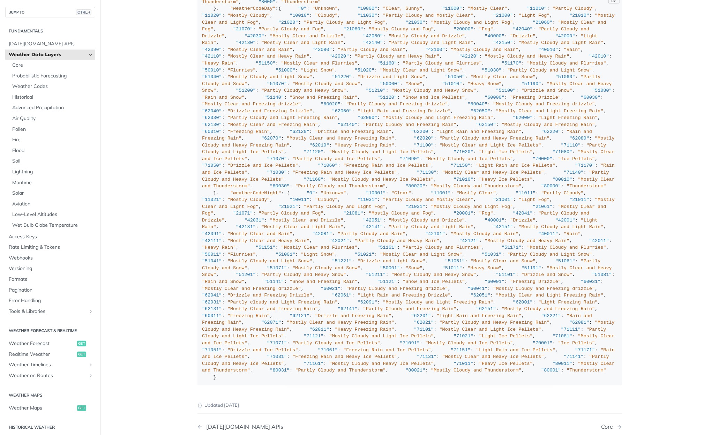
scroll to position [3722, 0]
click at [18, 67] on span "Core" at bounding box center [52, 65] width 81 height 7
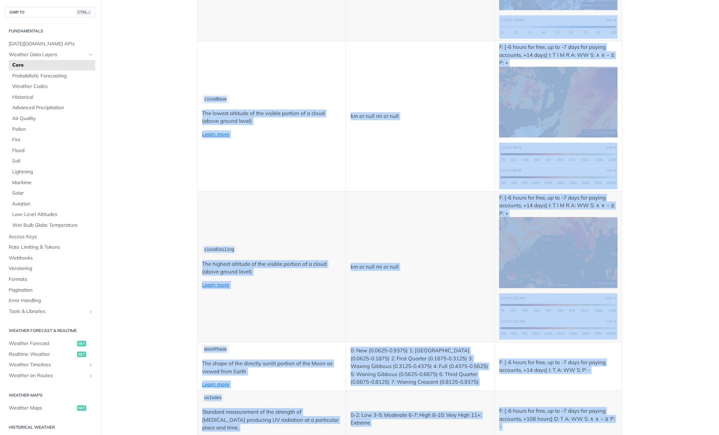
scroll to position [3663, 0]
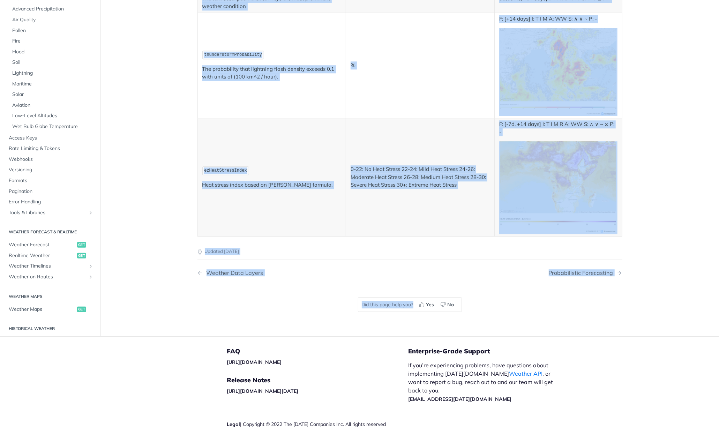
drag, startPoint x: 196, startPoint y: 53, endPoint x: 613, endPoint y: 265, distance: 467.6
copy article "Lore Ipsu Dolors Ame Consecte.ad ELIT Seddoei TEM incididu utl etdolorem aliqua…"
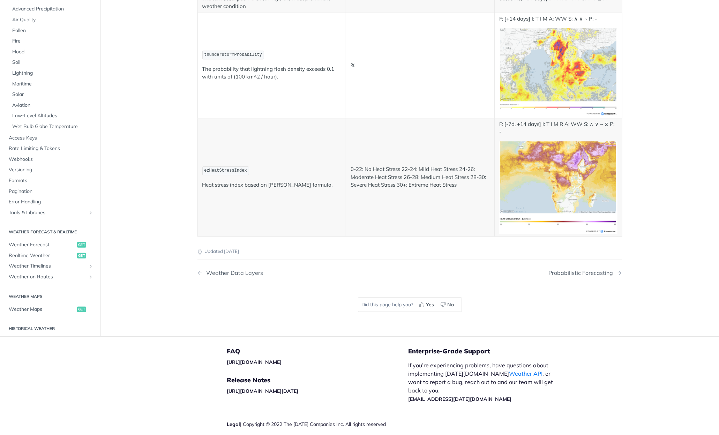
click at [609, 274] on div "Updated [DATE] Weather Data Layers Probabilistic Forecasting Did this page help…" at bounding box center [409, 280] width 425 height 89
click at [583, 270] on div "Probabilistic Forecasting" at bounding box center [582, 273] width 68 height 7
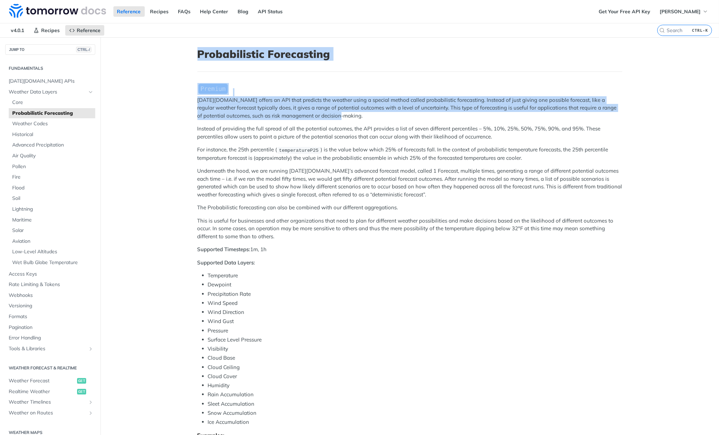
drag, startPoint x: 195, startPoint y: 53, endPoint x: 354, endPoint y: 114, distance: 170.5
click at [354, 114] on article "Probabilistic Forecasting [DATE][DOMAIN_NAME] offers an API that predicts the w…" at bounding box center [410, 330] width 446 height 586
copy article "Probabilistic Forecasting [DATE][DOMAIN_NAME] offers an API that predicts the w…"
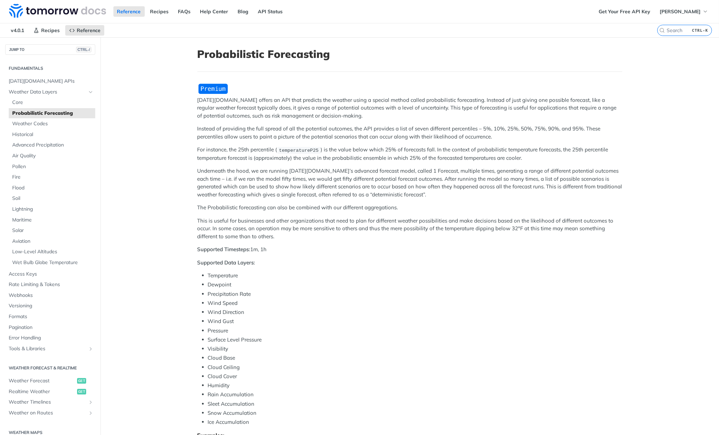
click at [462, 301] on li "Wind Speed" at bounding box center [415, 303] width 414 height 8
click at [492, 320] on li "Wind Gust" at bounding box center [415, 321] width 414 height 8
click at [18, 198] on span "Soil" at bounding box center [52, 198] width 81 height 7
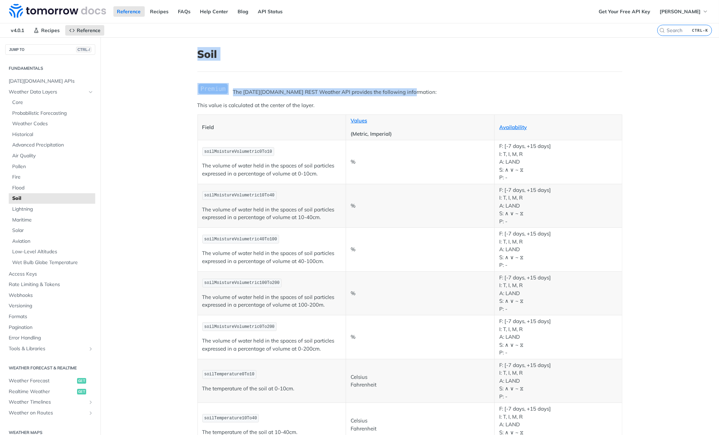
drag, startPoint x: 196, startPoint y: 54, endPoint x: 405, endPoint y: 92, distance: 212.7
click at [405, 92] on article "Soil The [DATE][DOMAIN_NAME] REST Weather API provides the following informatio…" at bounding box center [410, 357] width 446 height 640
copy article "Soil The [DATE][DOMAIN_NAME] REST Weather API provides the following informatio…"
click at [477, 74] on article "Soil The [DATE][DOMAIN_NAME] REST Weather API provides the following informatio…" at bounding box center [410, 357] width 446 height 640
click at [446, 151] on td "%" at bounding box center [420, 162] width 149 height 44
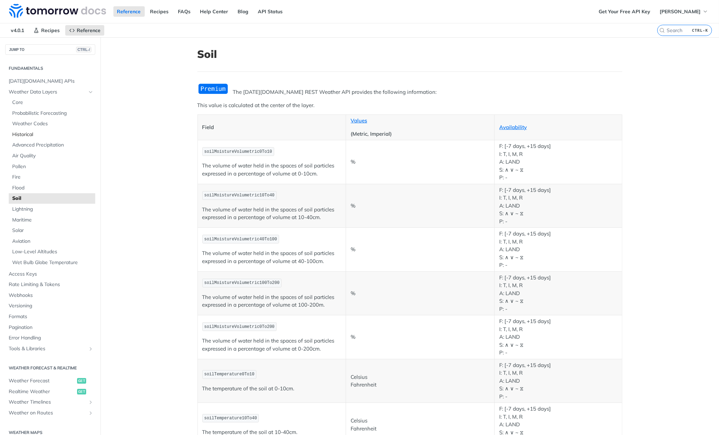
click at [16, 131] on span "Historical" at bounding box center [52, 134] width 81 height 7
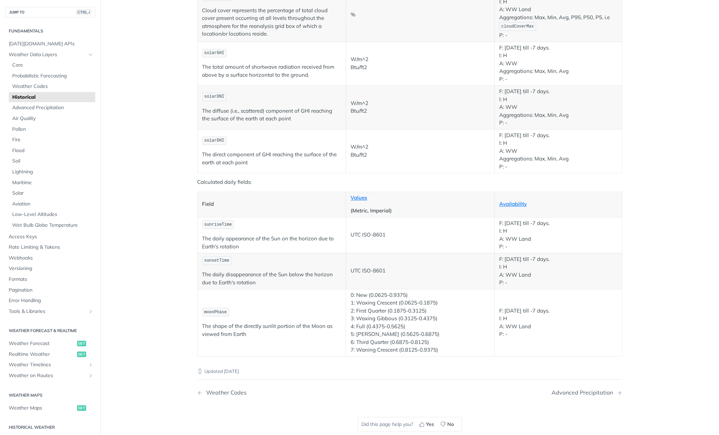
scroll to position [1218, 0]
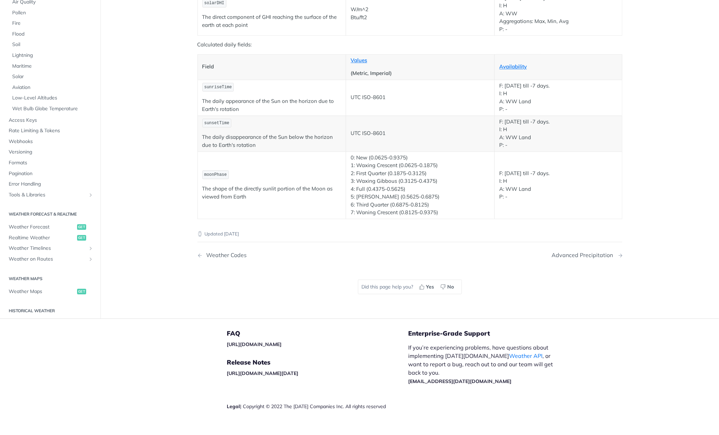
click at [572, 252] on div "Advanced Precipitation" at bounding box center [584, 255] width 65 height 7
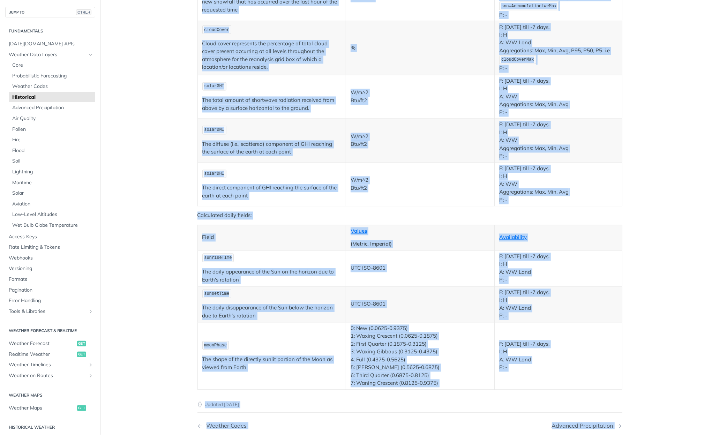
scroll to position [1218, 0]
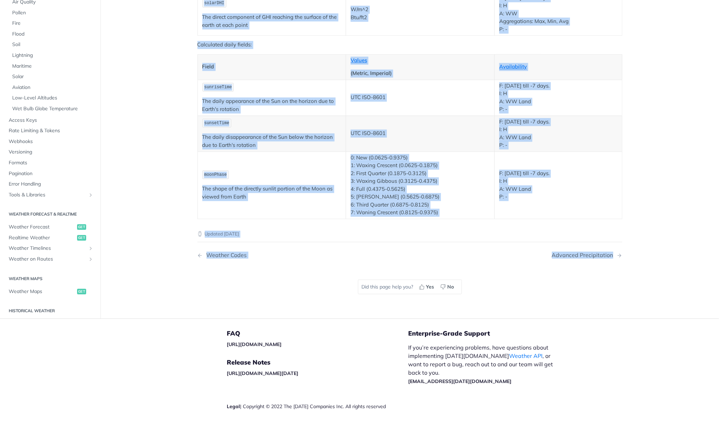
drag, startPoint x: 194, startPoint y: 53, endPoint x: 626, endPoint y: 247, distance: 473.2
copy article "Historical Data fields for the historical weather API: Field Values (Metric, [G…"
click at [533, 252] on nav "Weather Codes Advanced Precipitation" at bounding box center [409, 255] width 425 height 21
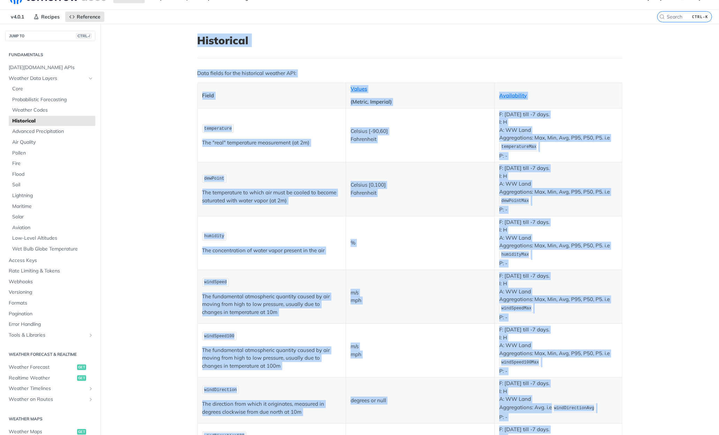
scroll to position [0, 0]
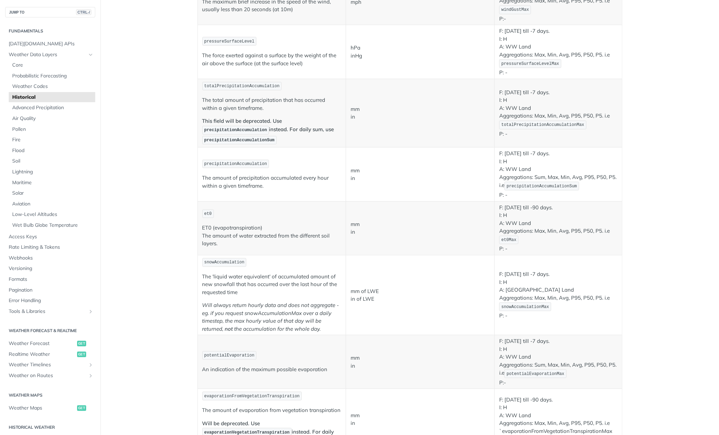
scroll to position [523, 0]
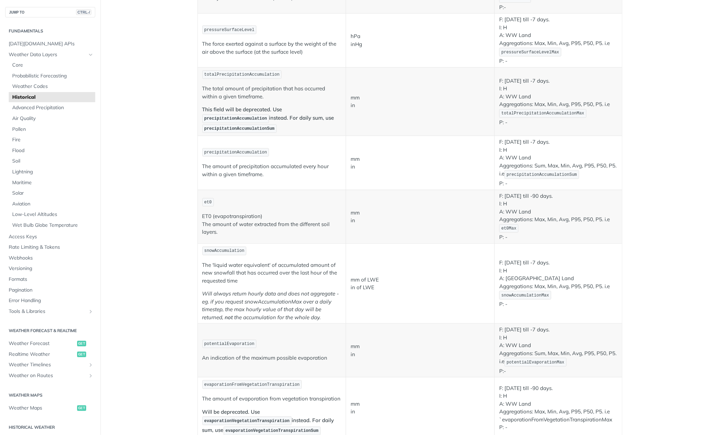
click at [124, 415] on main "JUMP TO CTRL-/ Fundamentals [DATE][DOMAIN_NAME] APIs Weather Data Layers Core P…" at bounding box center [359, 263] width 719 height 1499
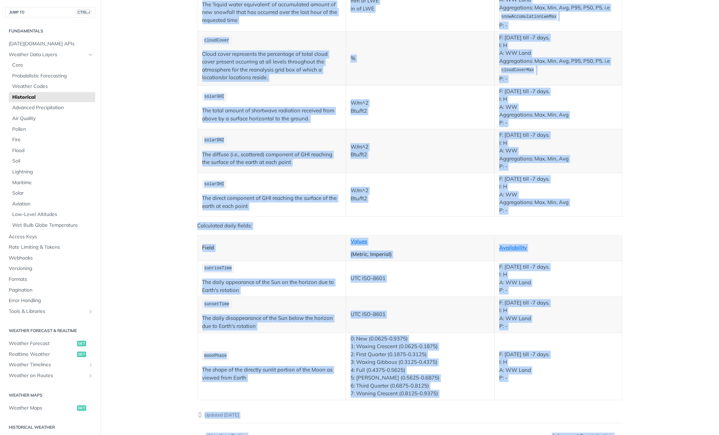
scroll to position [1218, 0]
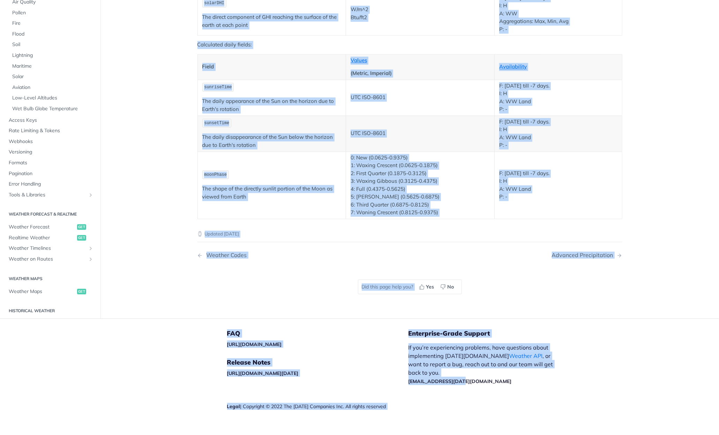
drag, startPoint x: 194, startPoint y: 52, endPoint x: 616, endPoint y: 383, distance: 536.4
click at [616, 383] on div "Jump to Content Reference Recipes FAQs Help Center Blog API Status Recipes Refe…" at bounding box center [359, 217] width 719 height 435
copy div "Historical Data fields for the historical weather API: Field Values (Metric, [G…"
